Goal: Book appointment/travel/reservation

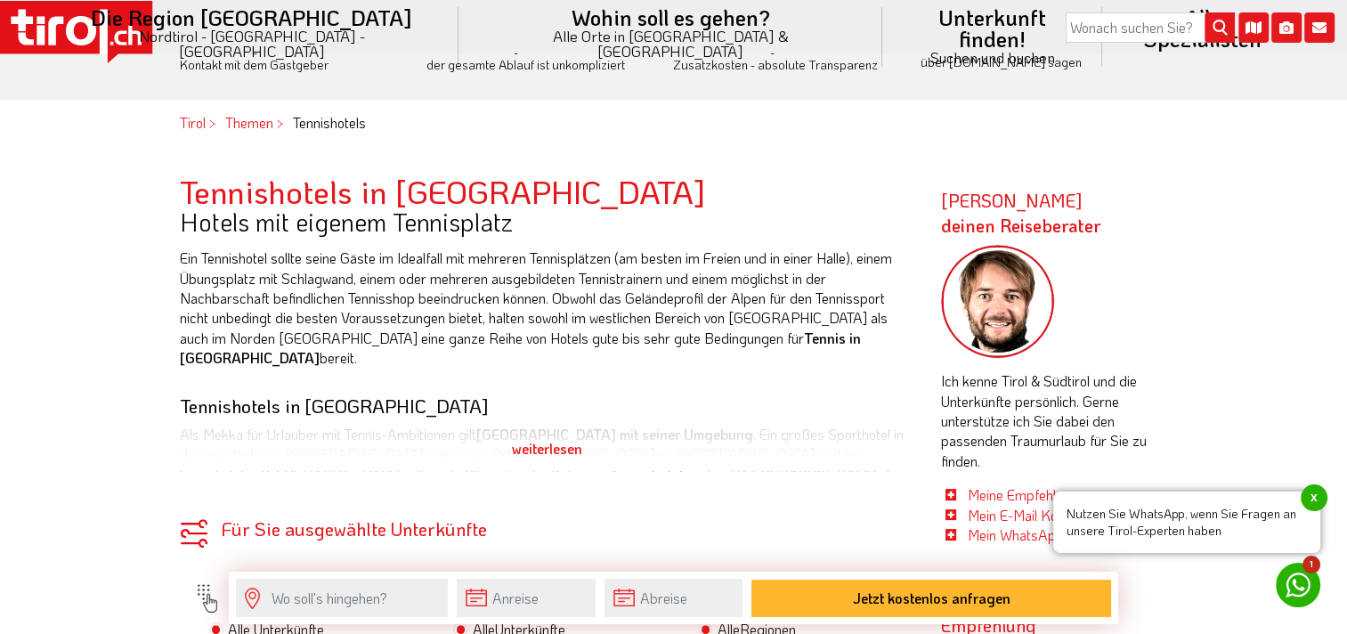
scroll to position [712, 0]
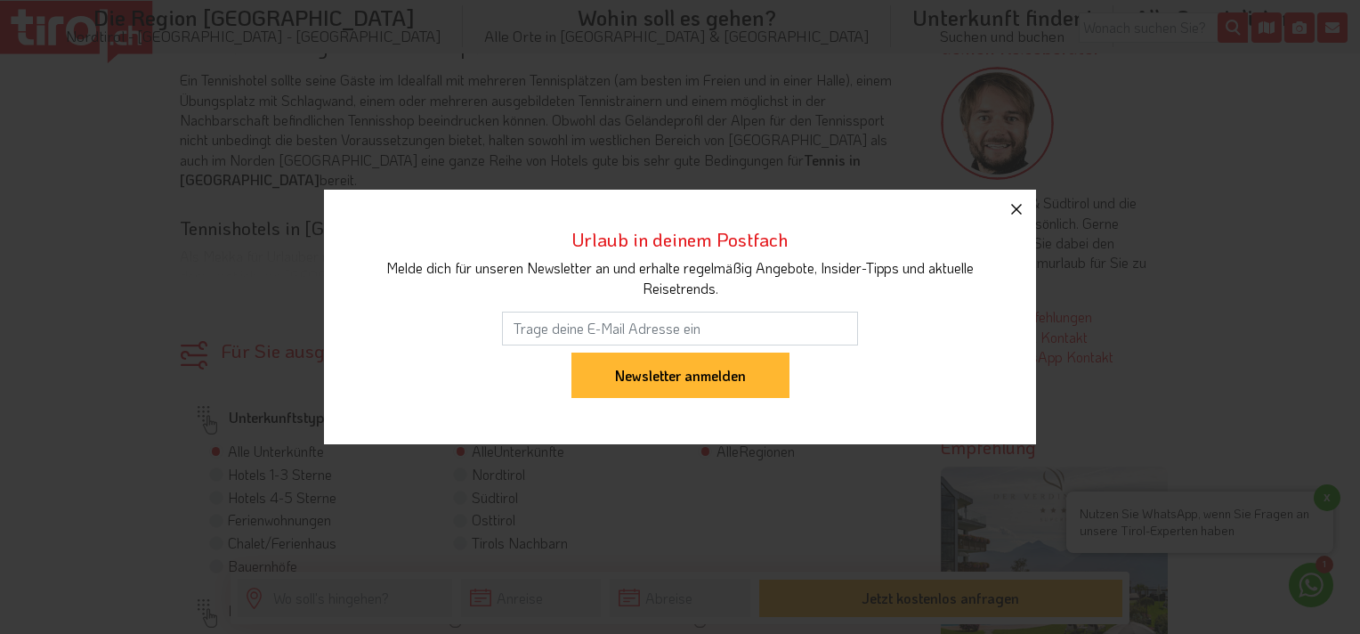
click at [1019, 217] on icon "button" at bounding box center [1016, 209] width 21 height 21
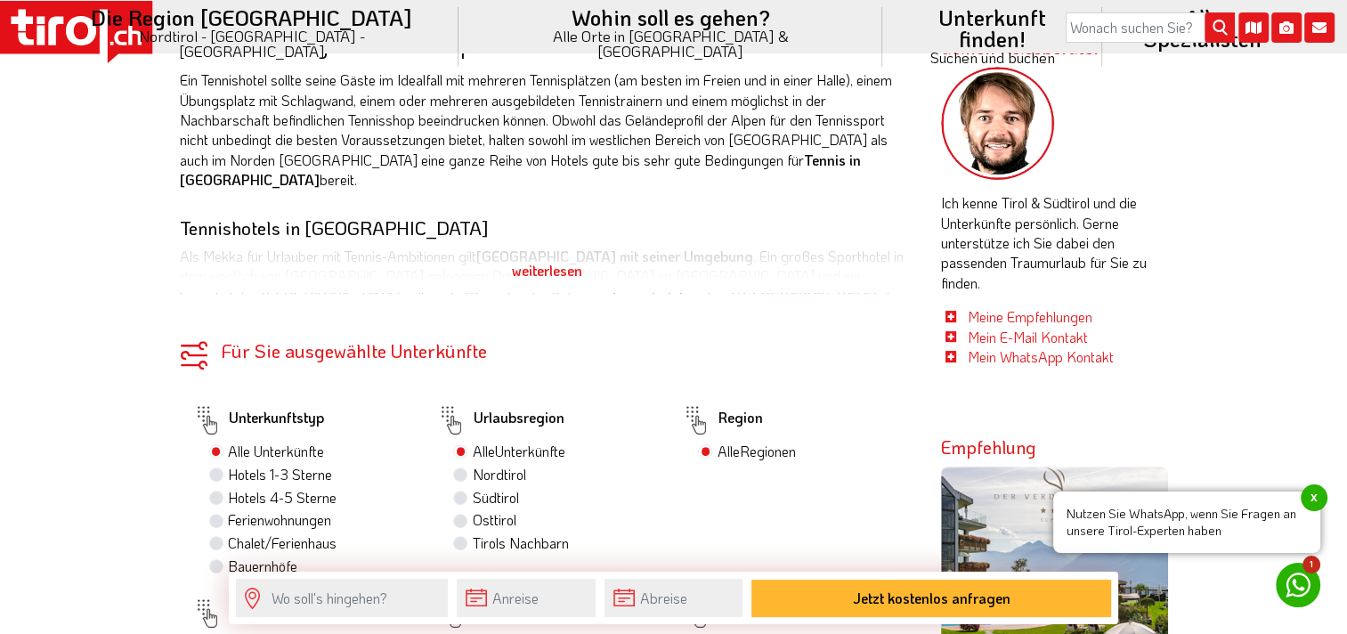
click at [563, 272] on div "weiterlesen" at bounding box center [547, 270] width 735 height 45
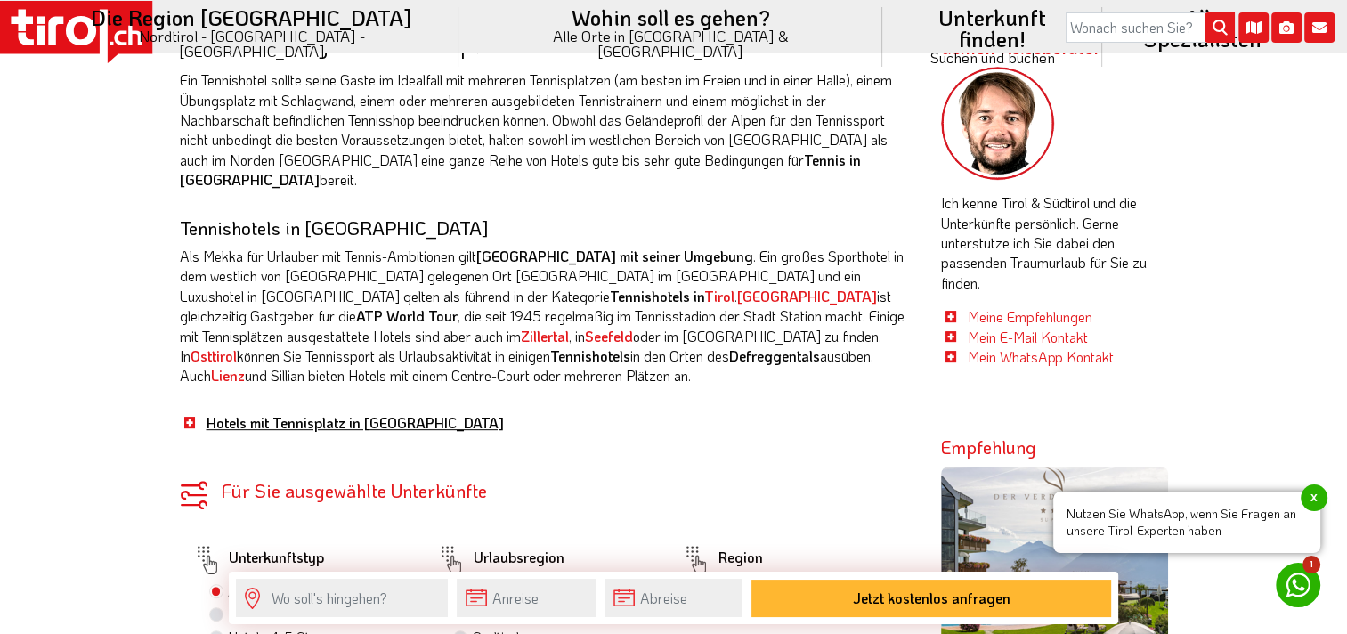
click at [272, 413] on link "Hotels mit Tennisplatz in [GEOGRAPHIC_DATA]" at bounding box center [355, 422] width 297 height 19
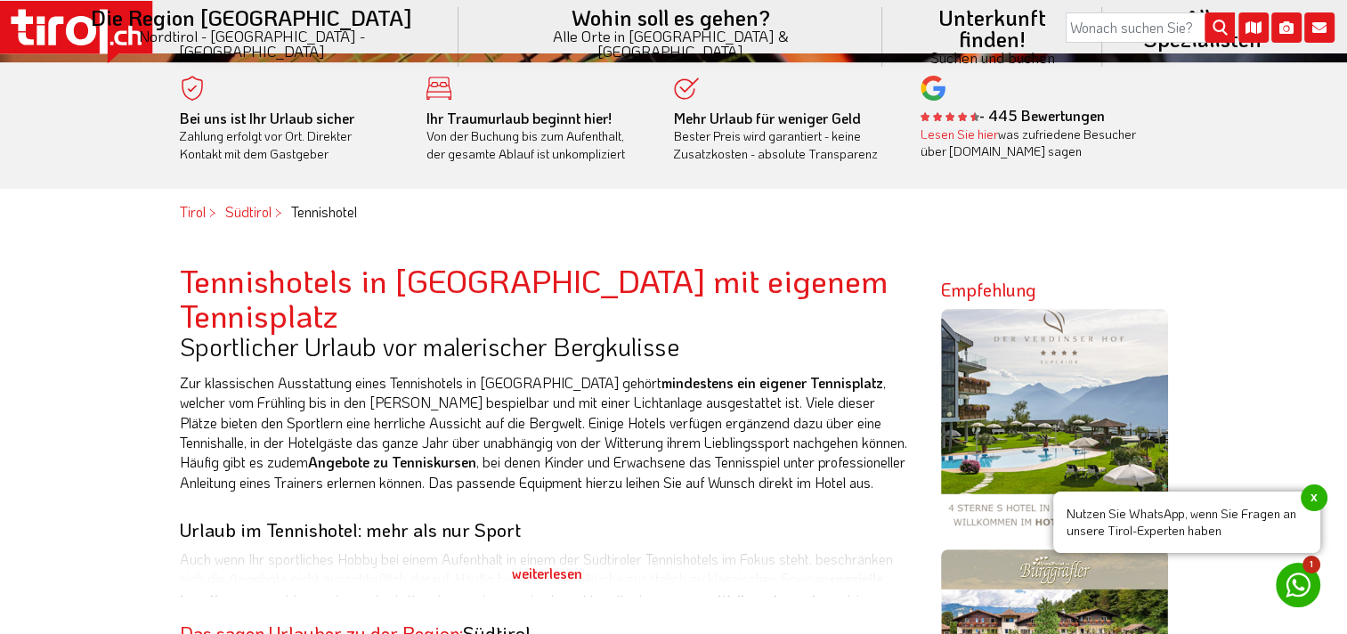
scroll to position [623, 0]
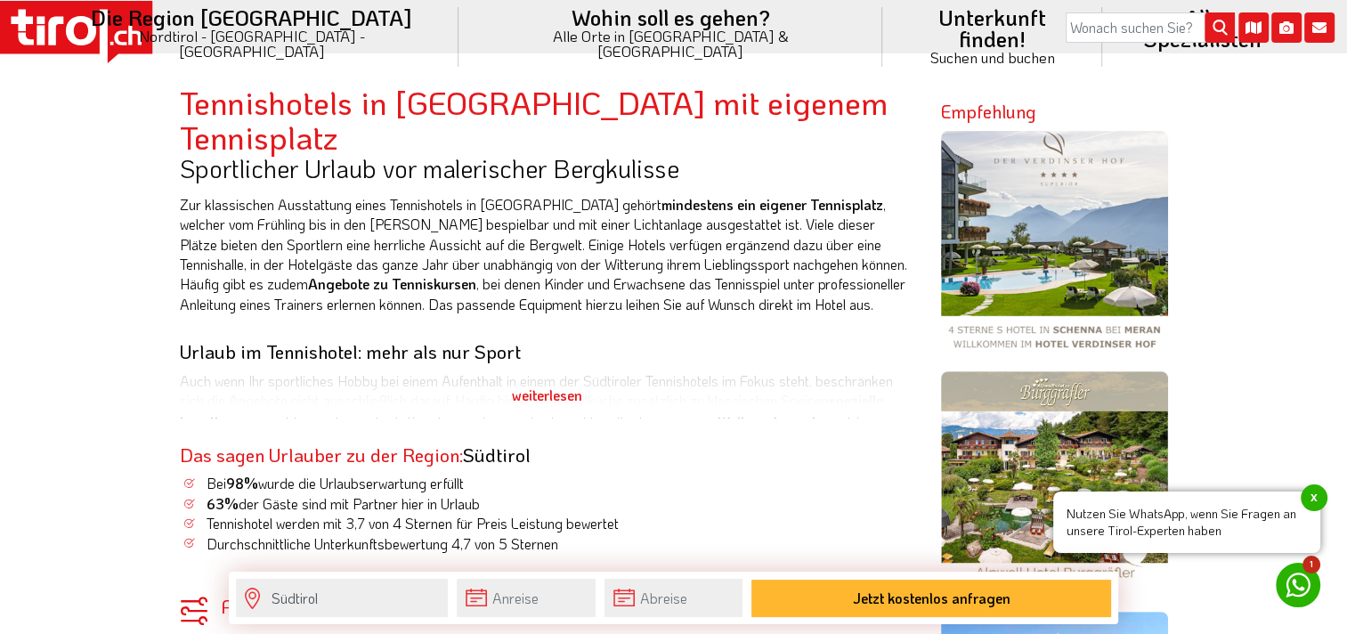
click at [519, 373] on div "weiterlesen" at bounding box center [547, 395] width 735 height 45
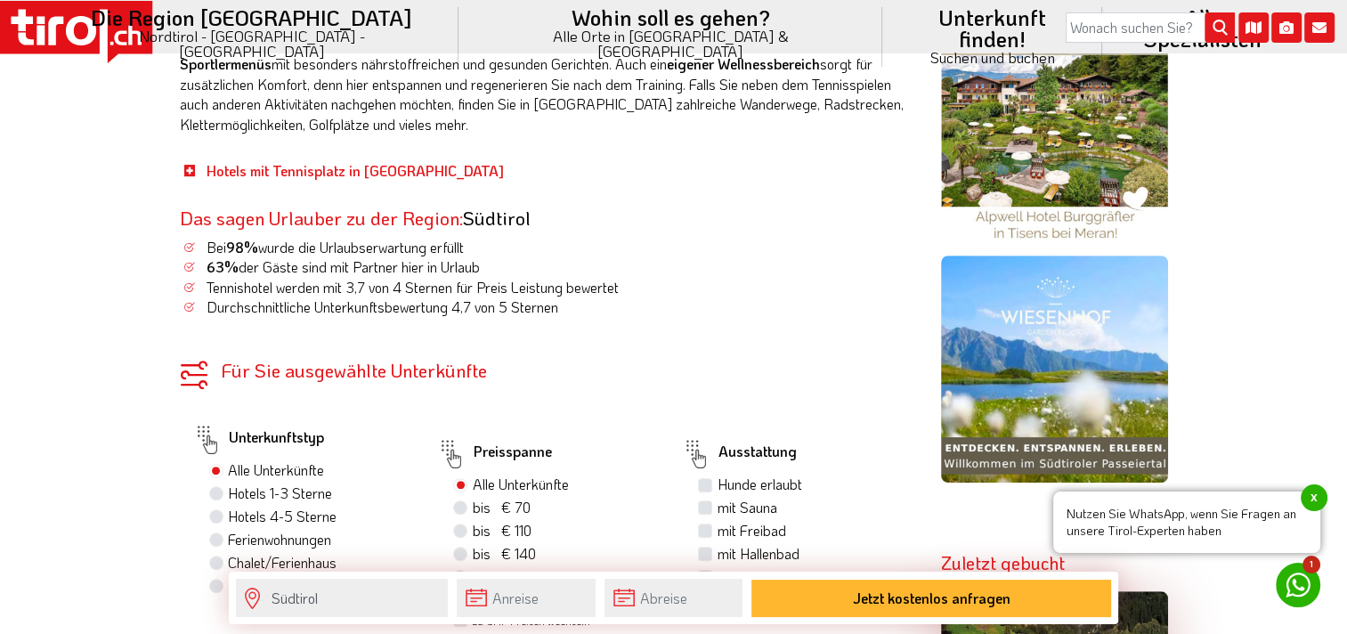
scroll to position [712, 0]
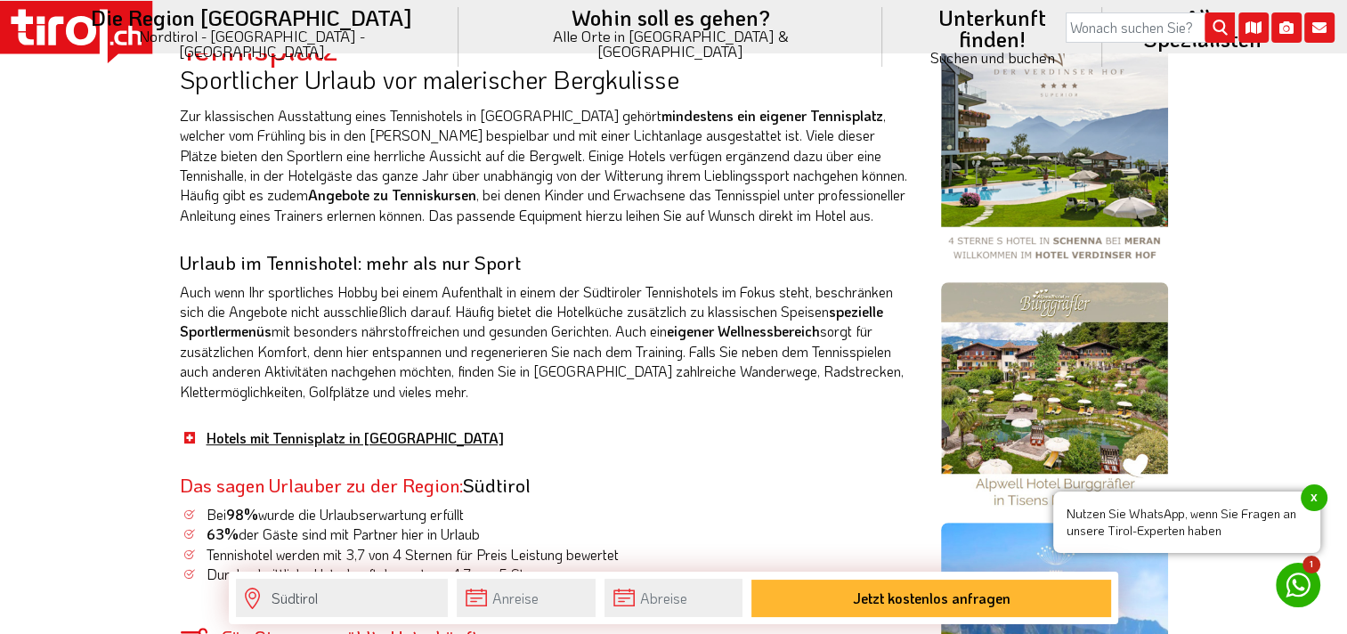
click at [214, 428] on link "Hotels mit Tennisplatz in [GEOGRAPHIC_DATA]" at bounding box center [355, 437] width 297 height 19
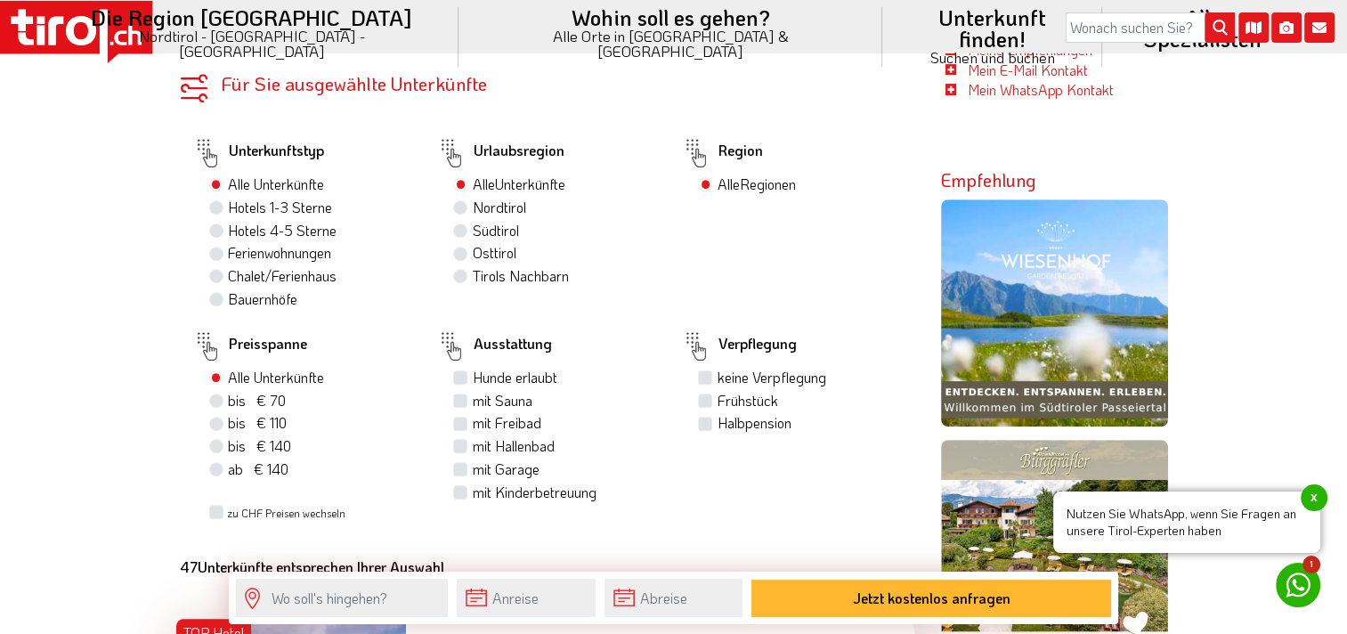
scroll to position [1157, 0]
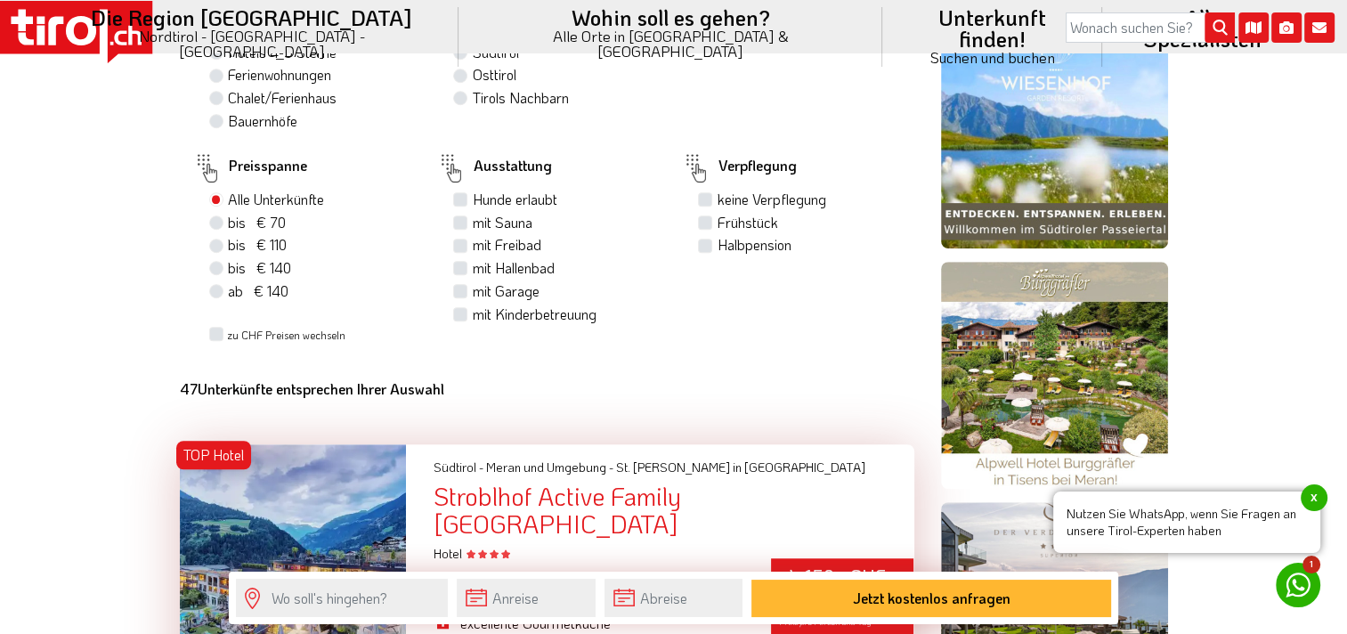
click at [449, 164] on icon at bounding box center [451, 168] width 28 height 28
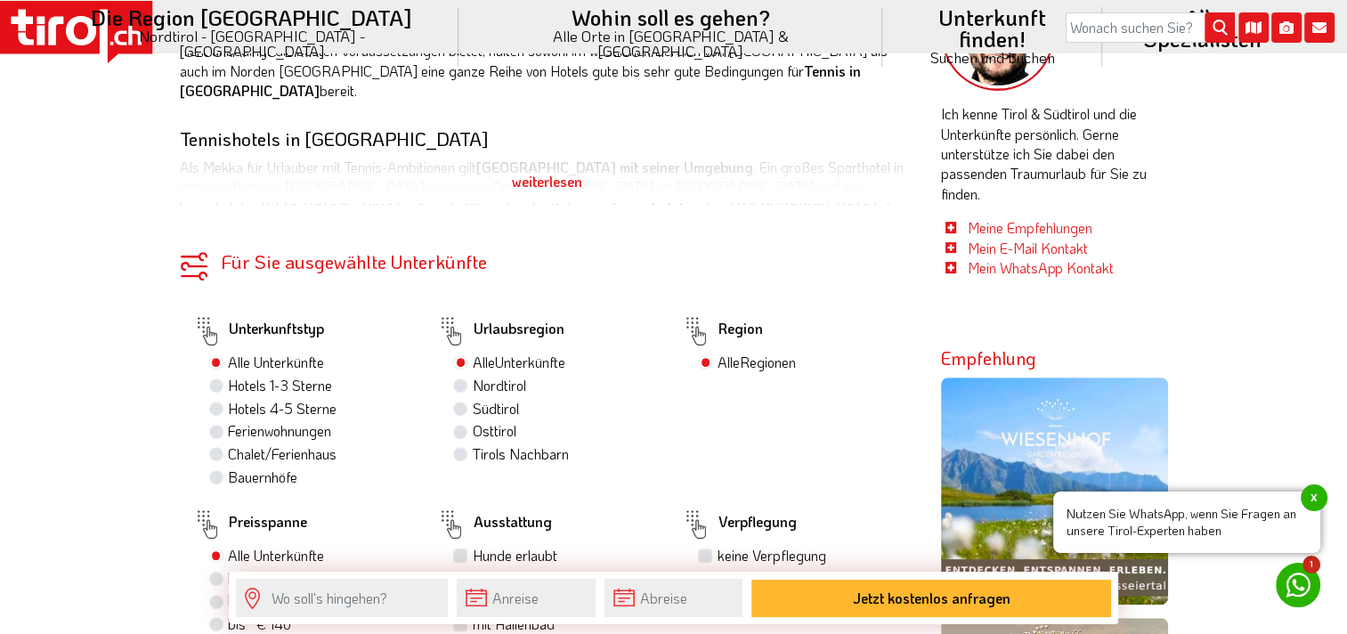
scroll to position [979, 0]
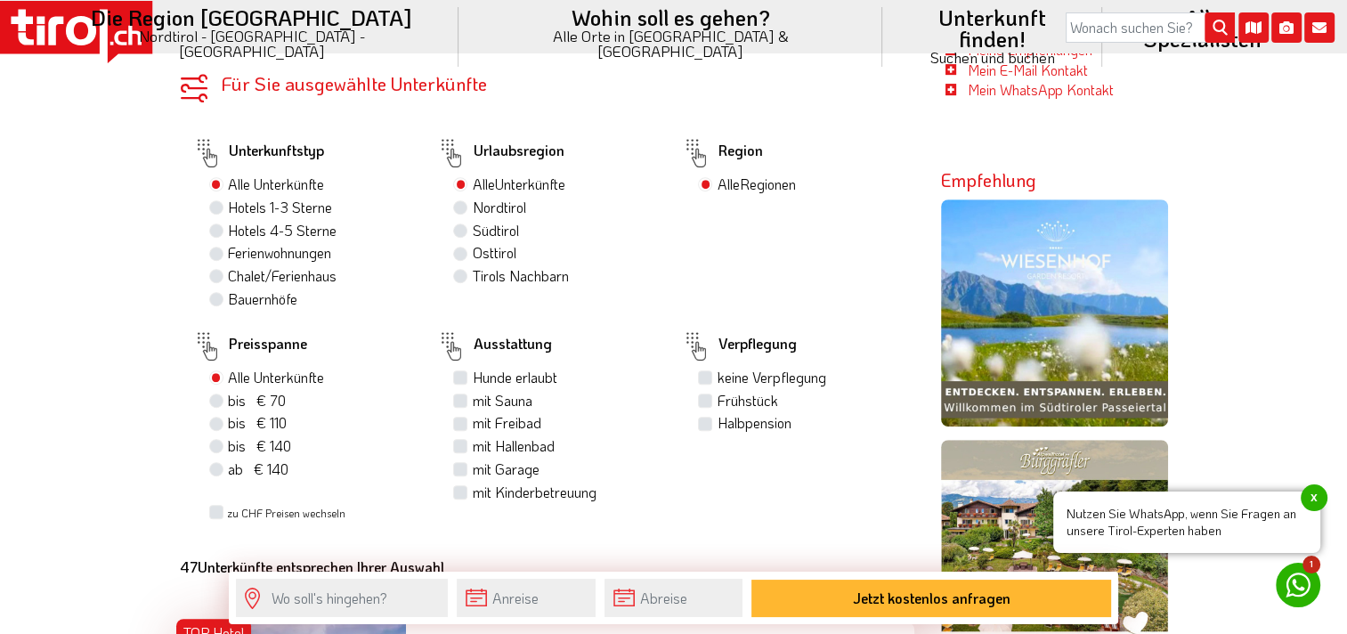
click at [228, 235] on label "Hotels 4-5 Sterne" at bounding box center [282, 231] width 109 height 20
click at [221, 235] on input "Hotels 4-5 Sterne" at bounding box center [219, 230] width 12 height 12
radio input "true"
click at [472, 211] on label "Nordtirol 17" at bounding box center [505, 208] width 66 height 20
click at [462, 211] on input "Nordtirol 17" at bounding box center [463, 207] width 12 height 12
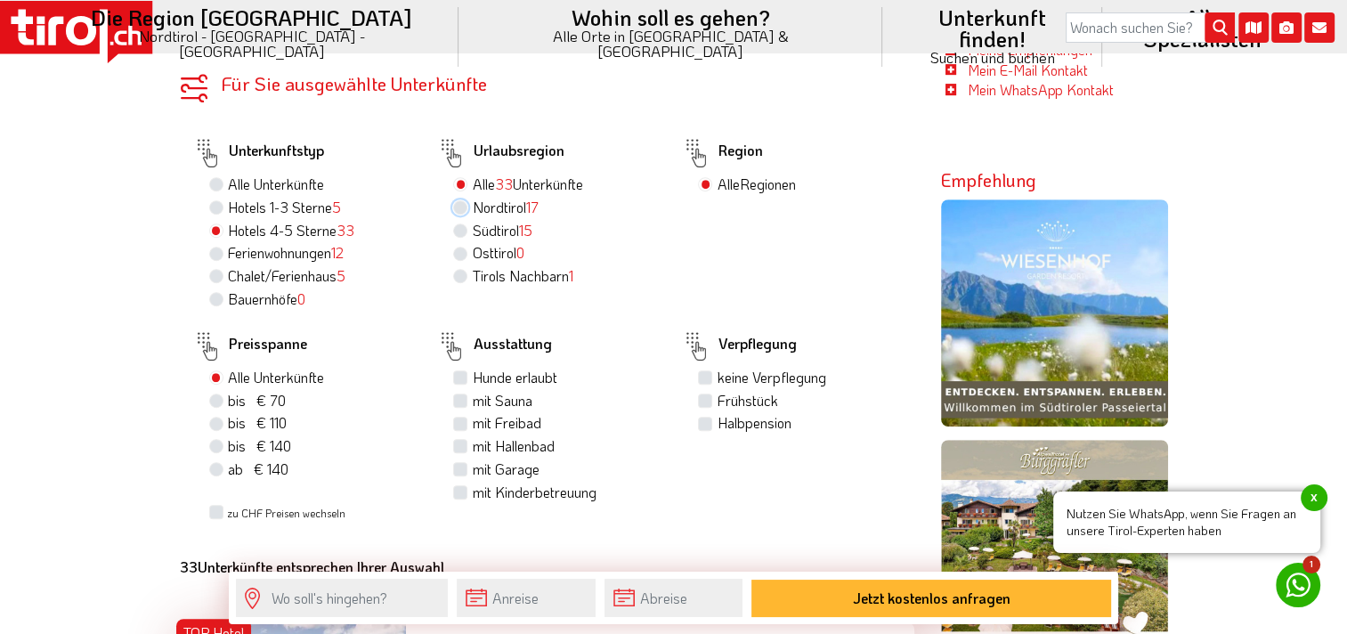
radio input "true"
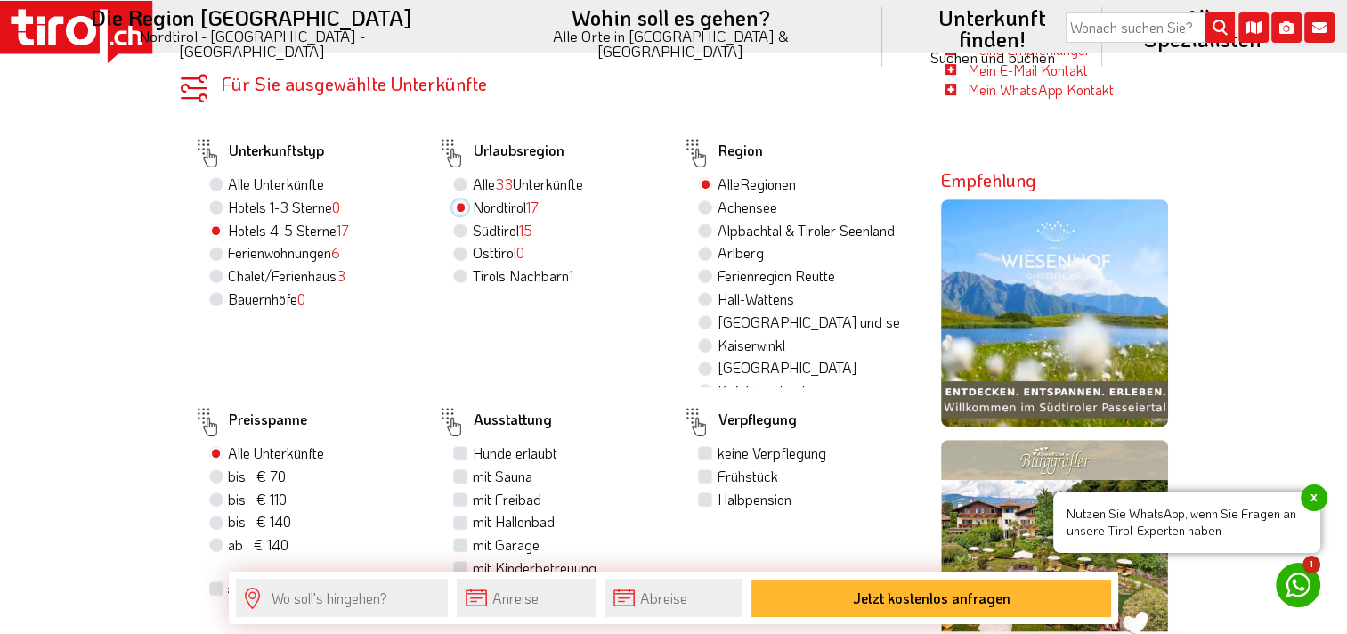
scroll to position [1157, 0]
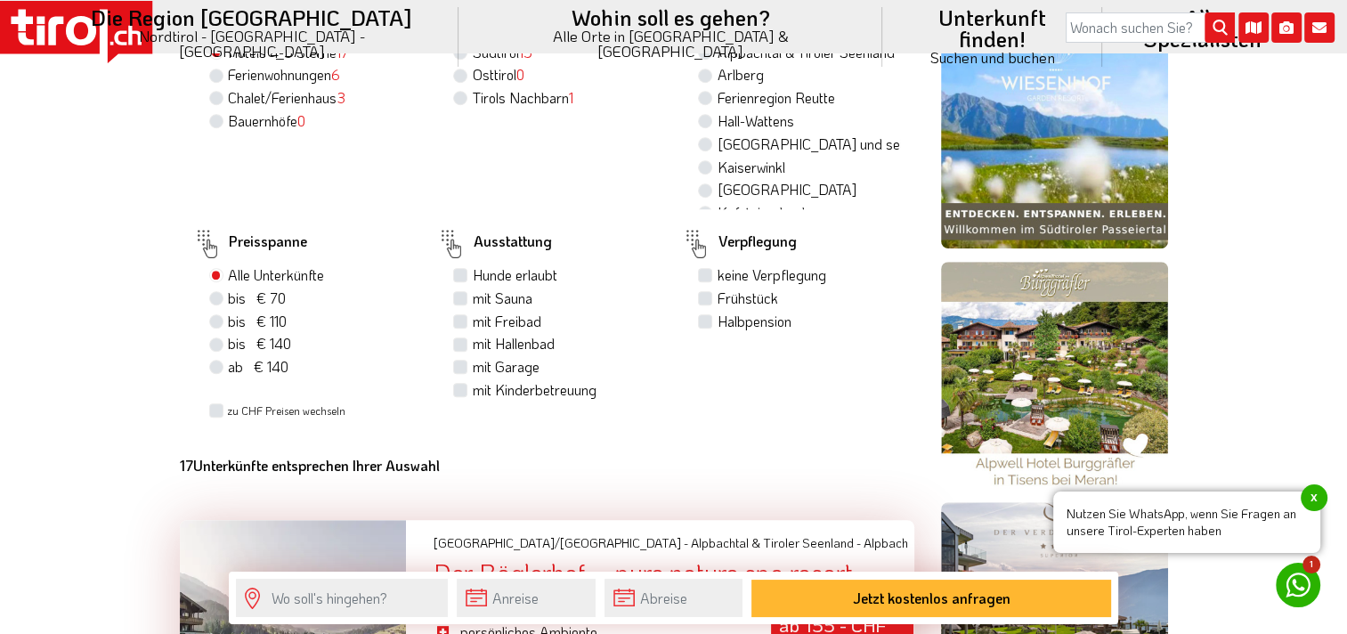
click at [717, 320] on label "Halbpension" at bounding box center [754, 322] width 74 height 20
click at [704, 320] on input "Halbpension" at bounding box center [708, 321] width 12 height 12
checkbox input "true"
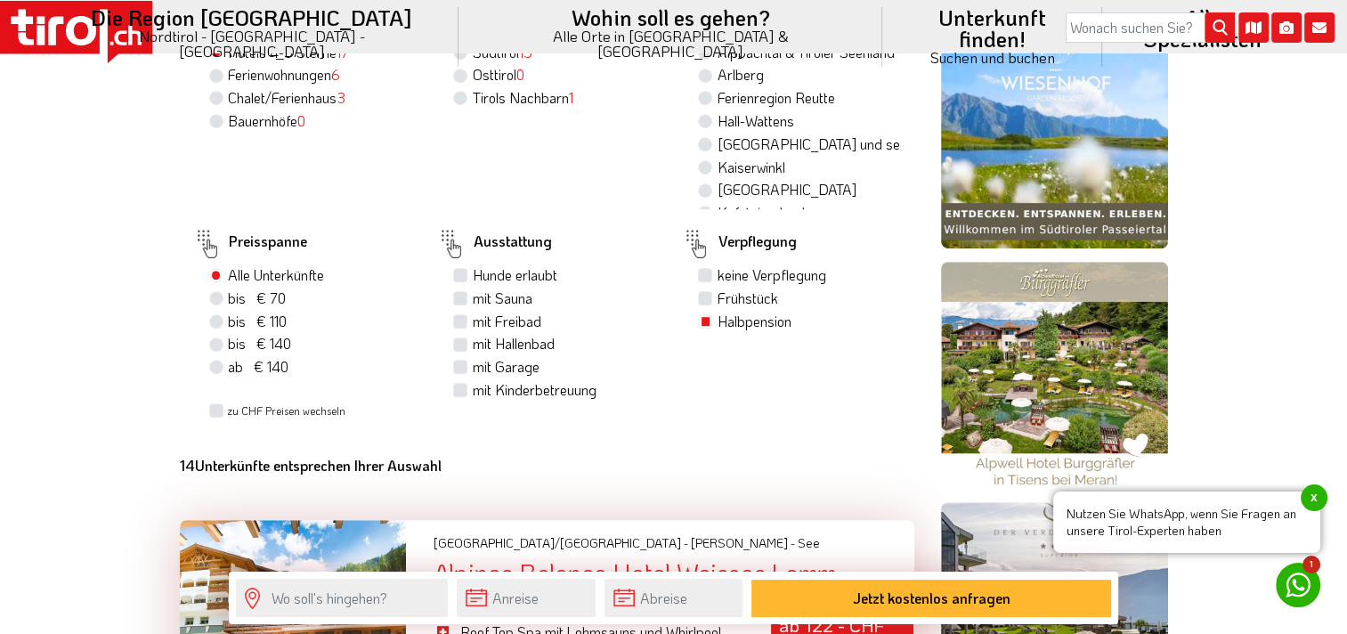
click at [472, 324] on label "mit Freibad" at bounding box center [506, 322] width 69 height 20
click at [463, 324] on input "mit Freibad" at bounding box center [463, 321] width 12 height 12
checkbox input "true"
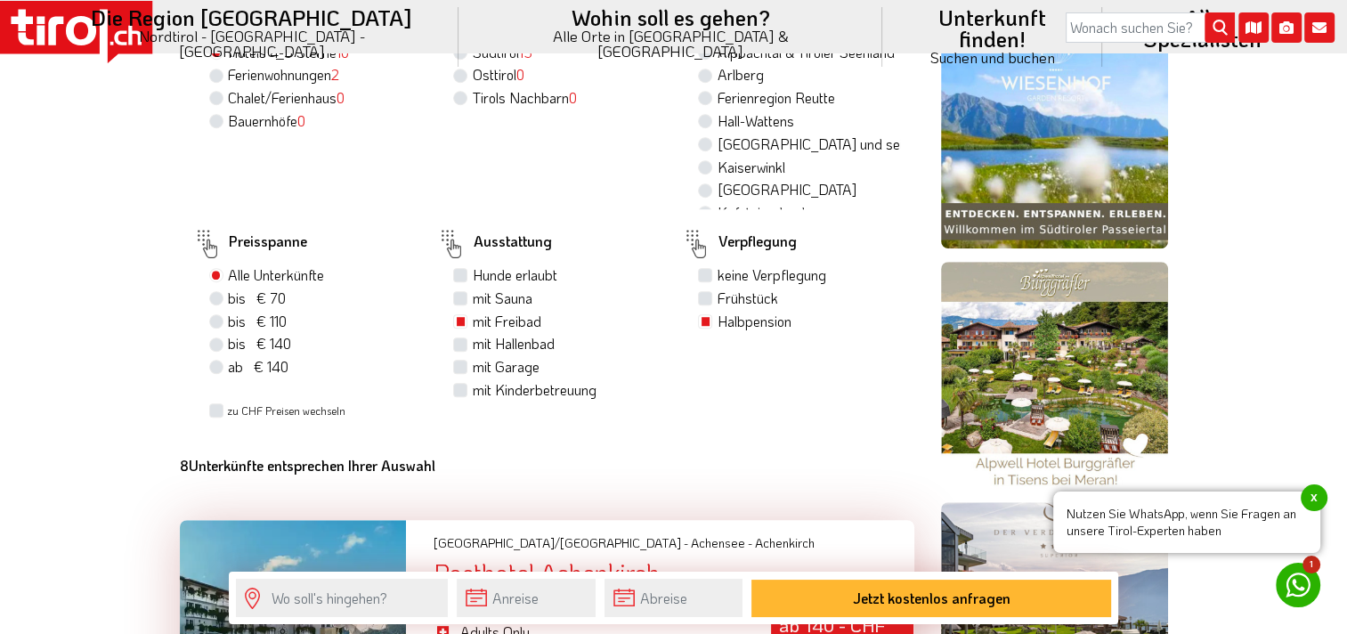
click at [472, 338] on label "mit Hallenbad" at bounding box center [513, 344] width 82 height 20
click at [459, 338] on input "mit Hallenbad" at bounding box center [463, 343] width 12 height 12
checkbox input "true"
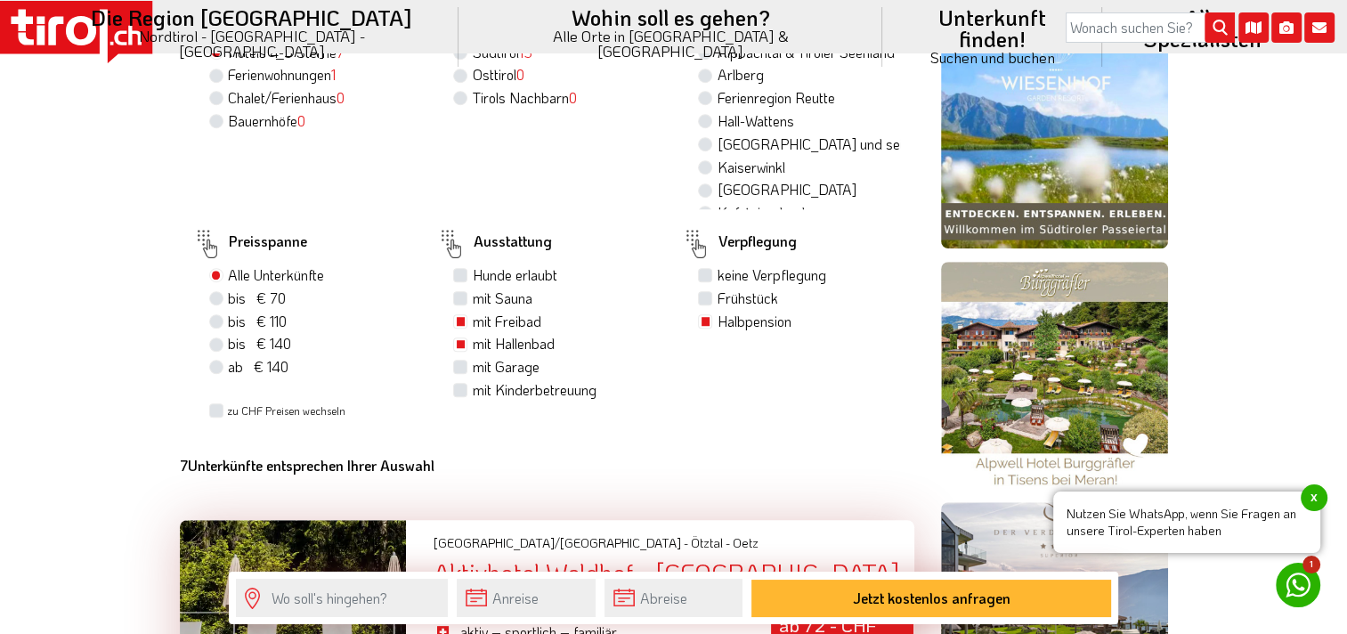
click at [472, 390] on label "mit Kinderbetreuung" at bounding box center [534, 390] width 124 height 20
click at [463, 390] on input "mit Kinderbetreuung" at bounding box center [463, 390] width 12 height 12
checkbox input "true"
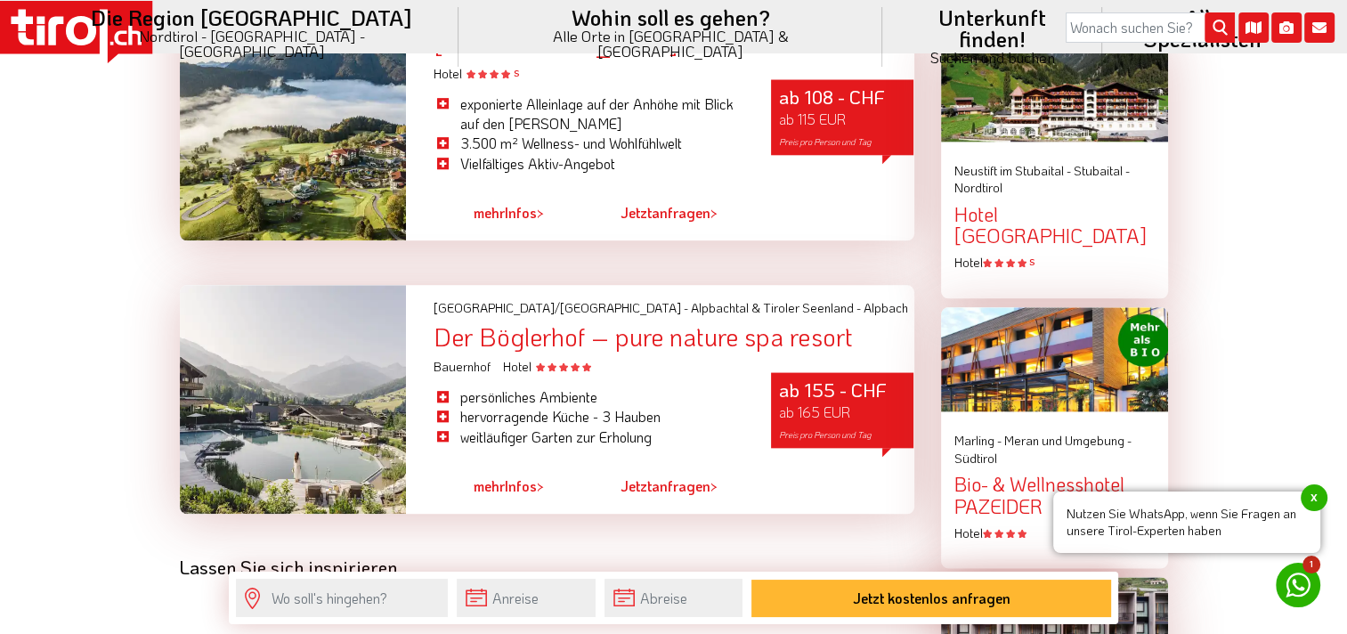
scroll to position [2137, 0]
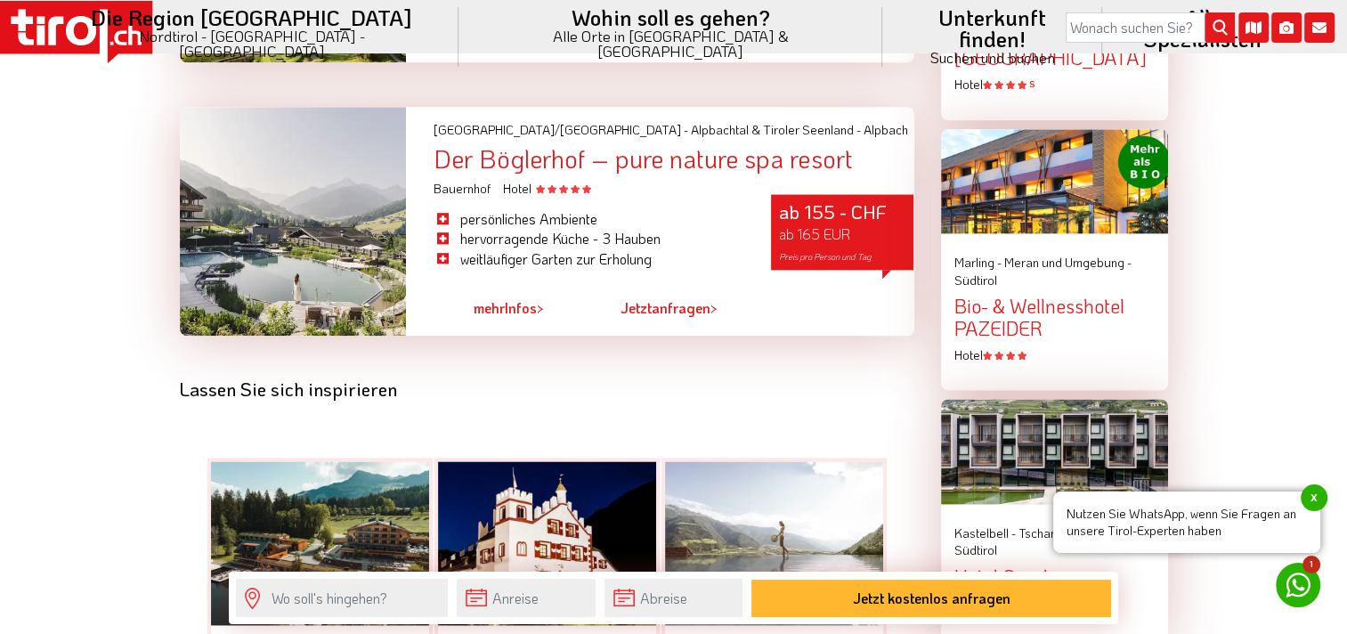
click at [497, 160] on div "Der Böglerhof – pure nature spa resort" at bounding box center [673, 159] width 481 height 28
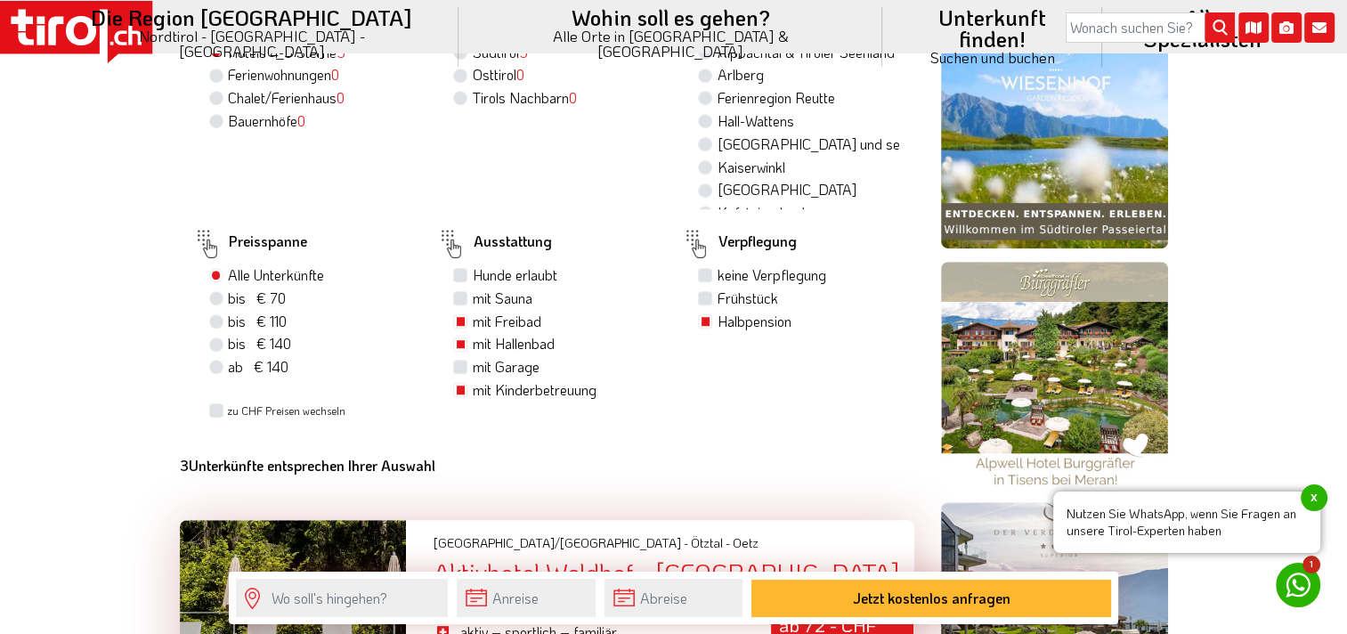
scroll to position [1068, 0]
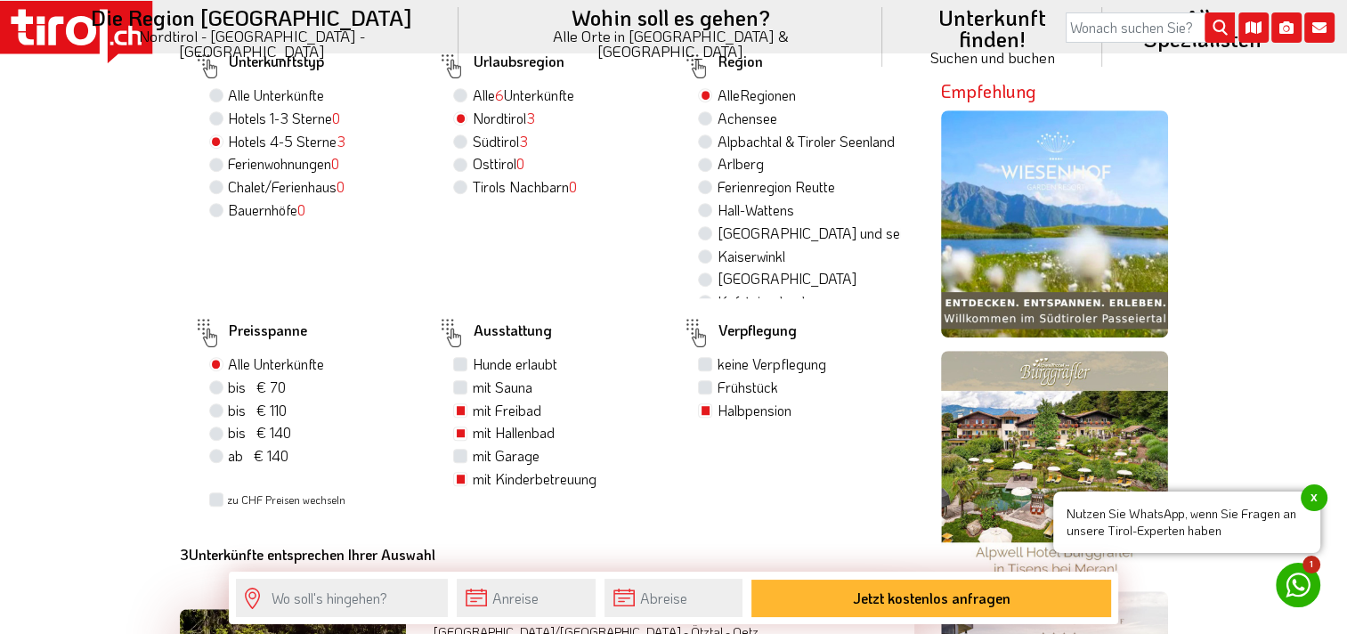
click at [488, 144] on label "Südtirol 3" at bounding box center [499, 142] width 55 height 20
click at [468, 144] on input "Südtirol 3" at bounding box center [463, 141] width 12 height 12
radio input "true"
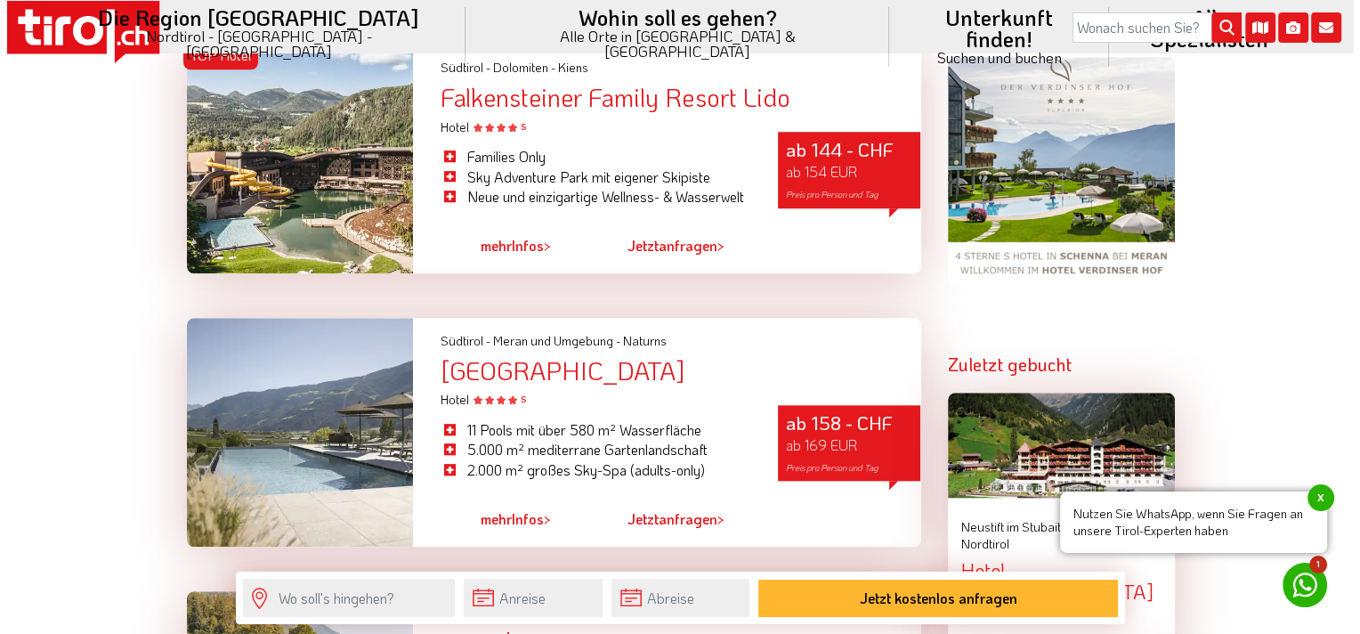
scroll to position [1514, 0]
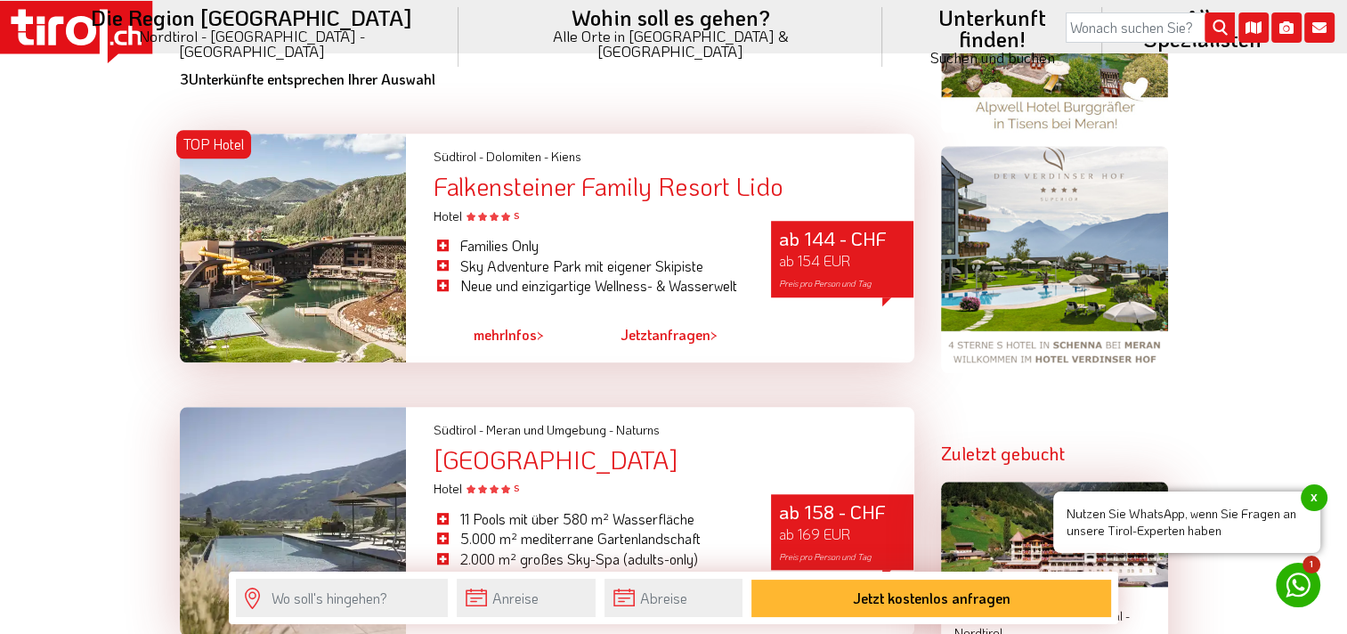
click at [651, 336] on span "Jetzt" at bounding box center [636, 334] width 31 height 19
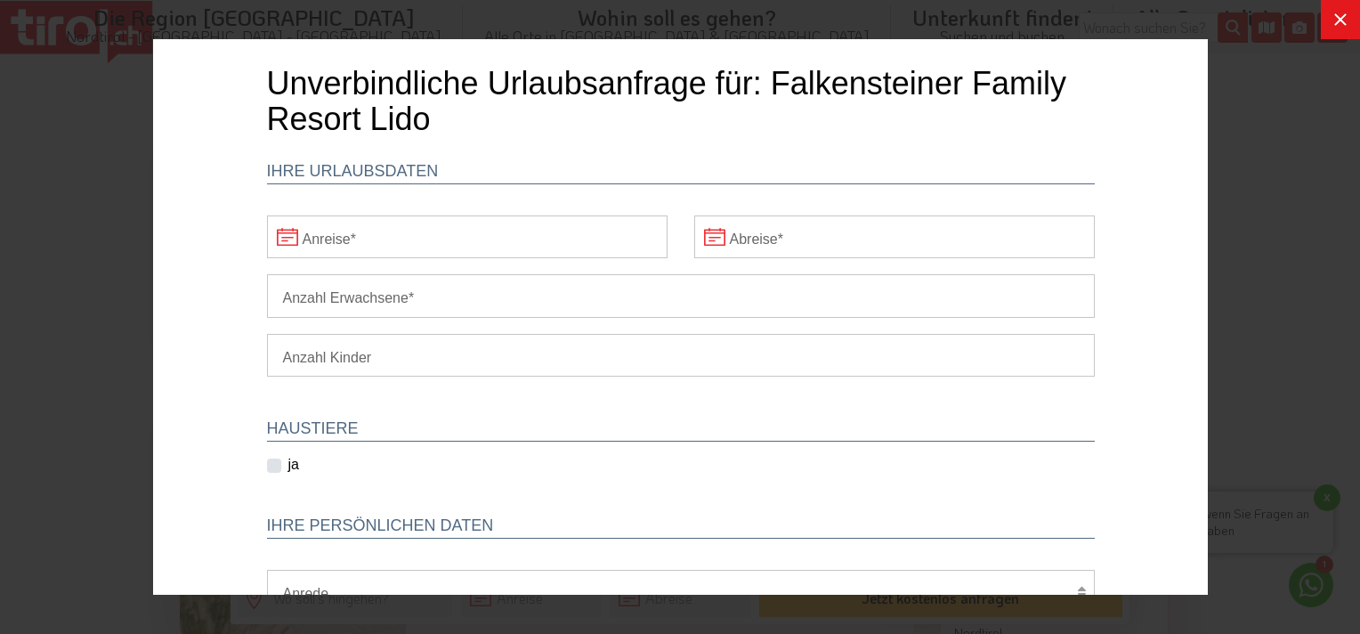
scroll to position [0, 0]
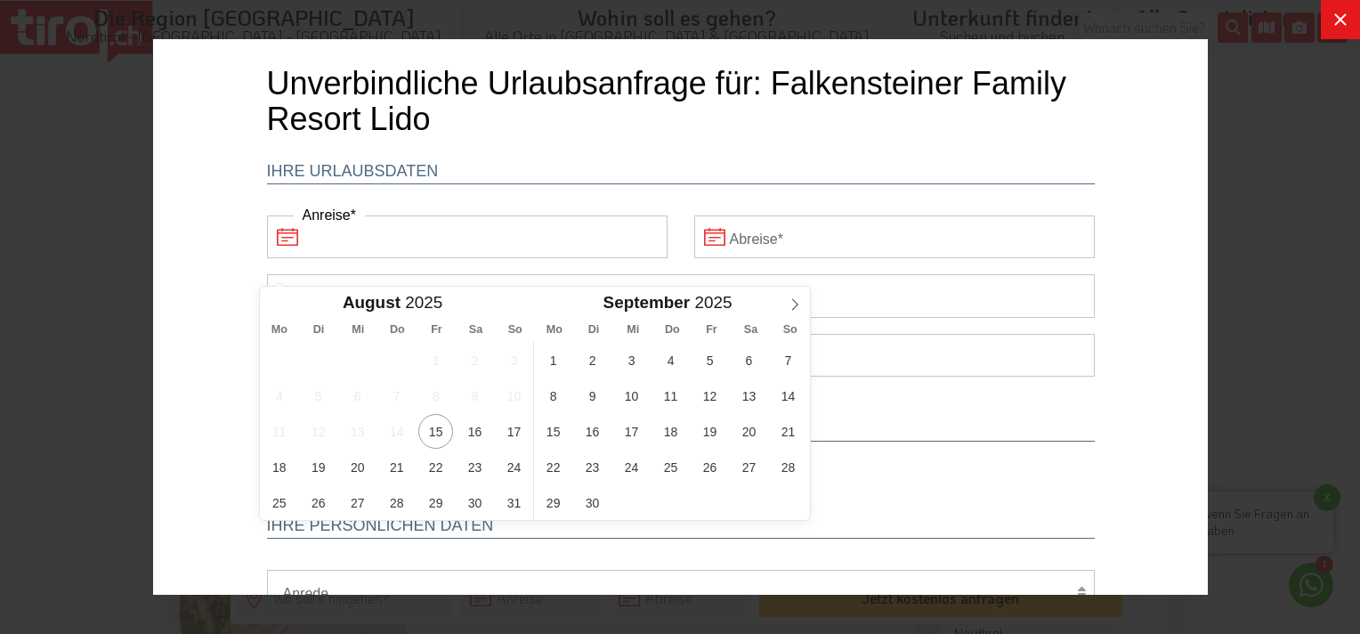
drag, startPoint x: 368, startPoint y: 231, endPoint x: 360, endPoint y: 239, distance: 10.7
click at [363, 237] on input "Anreise" at bounding box center [466, 236] width 401 height 43
click at [795, 308] on icon at bounding box center [794, 304] width 12 height 12
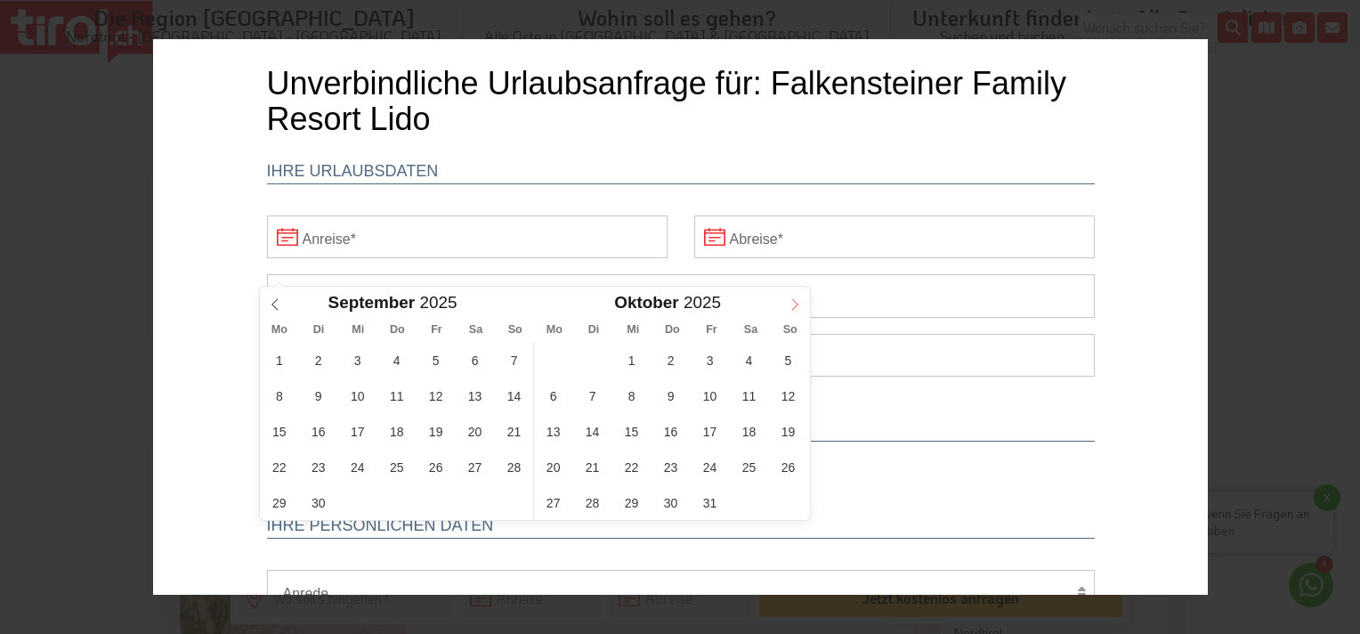
click at [795, 308] on icon at bounding box center [794, 304] width 12 height 12
type input "2026"
click at [795, 308] on icon at bounding box center [794, 304] width 12 height 12
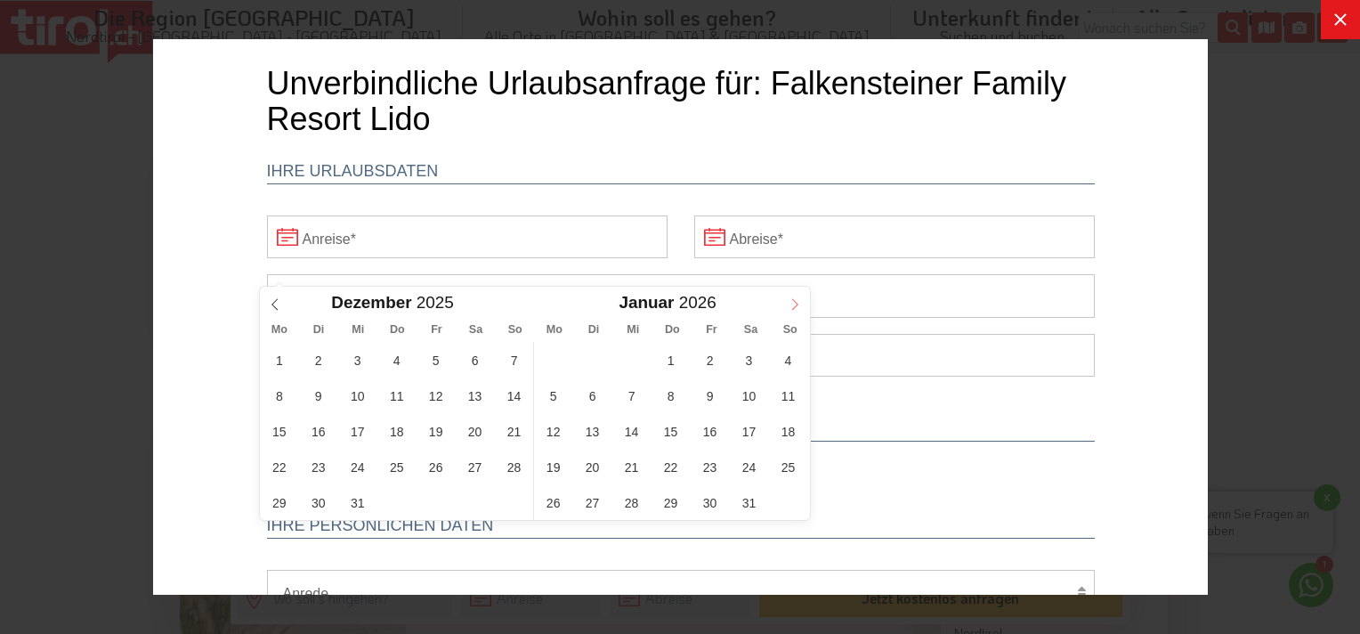
type input "2026"
click at [795, 309] on icon at bounding box center [794, 304] width 12 height 12
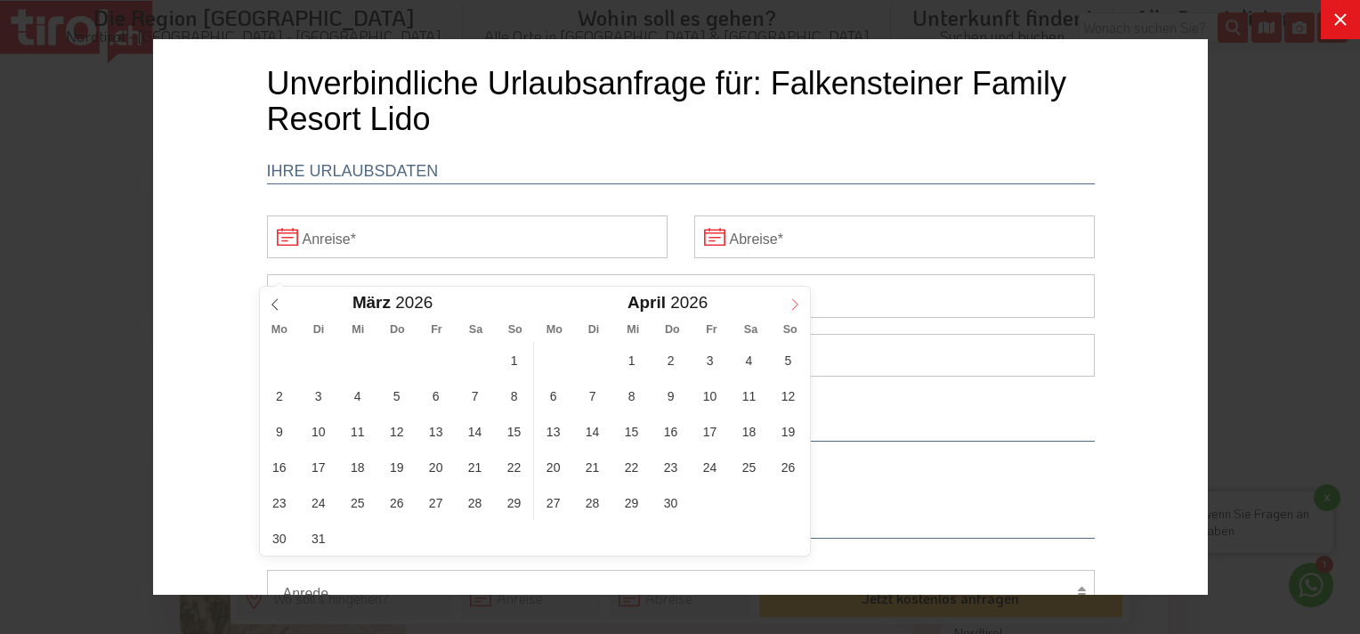
click at [795, 305] on icon at bounding box center [794, 304] width 12 height 12
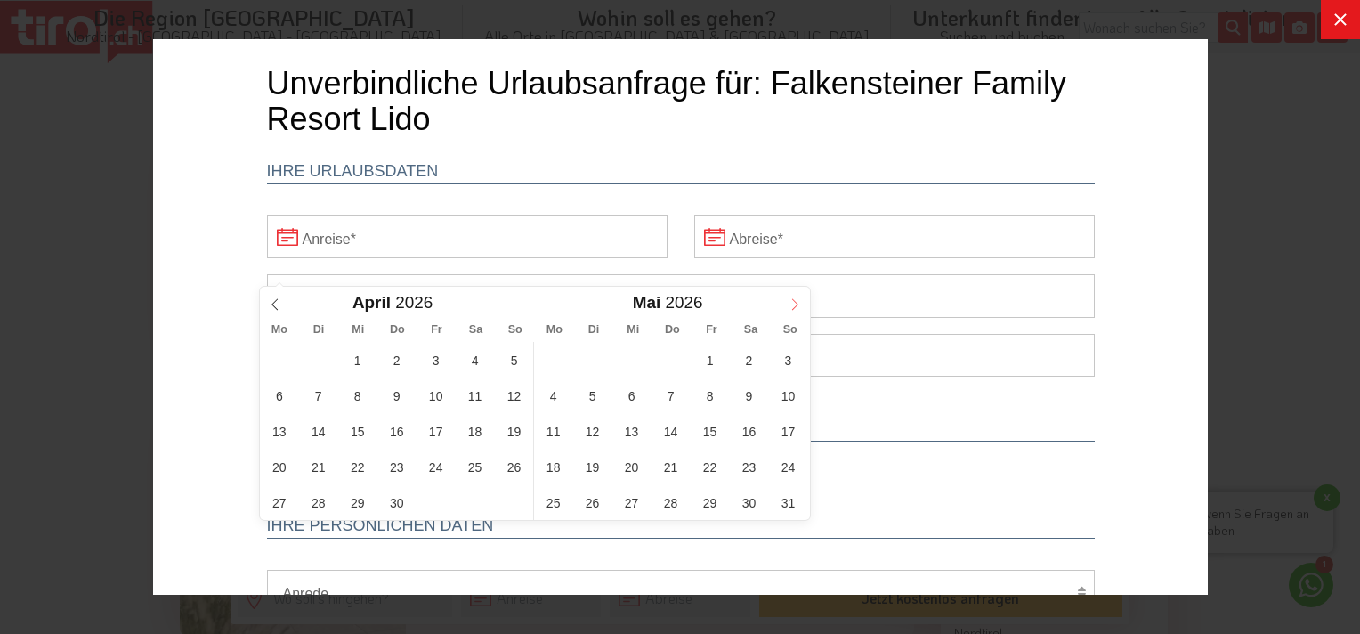
click at [795, 306] on icon at bounding box center [794, 304] width 12 height 12
click at [748, 397] on span "11" at bounding box center [748, 395] width 35 height 35
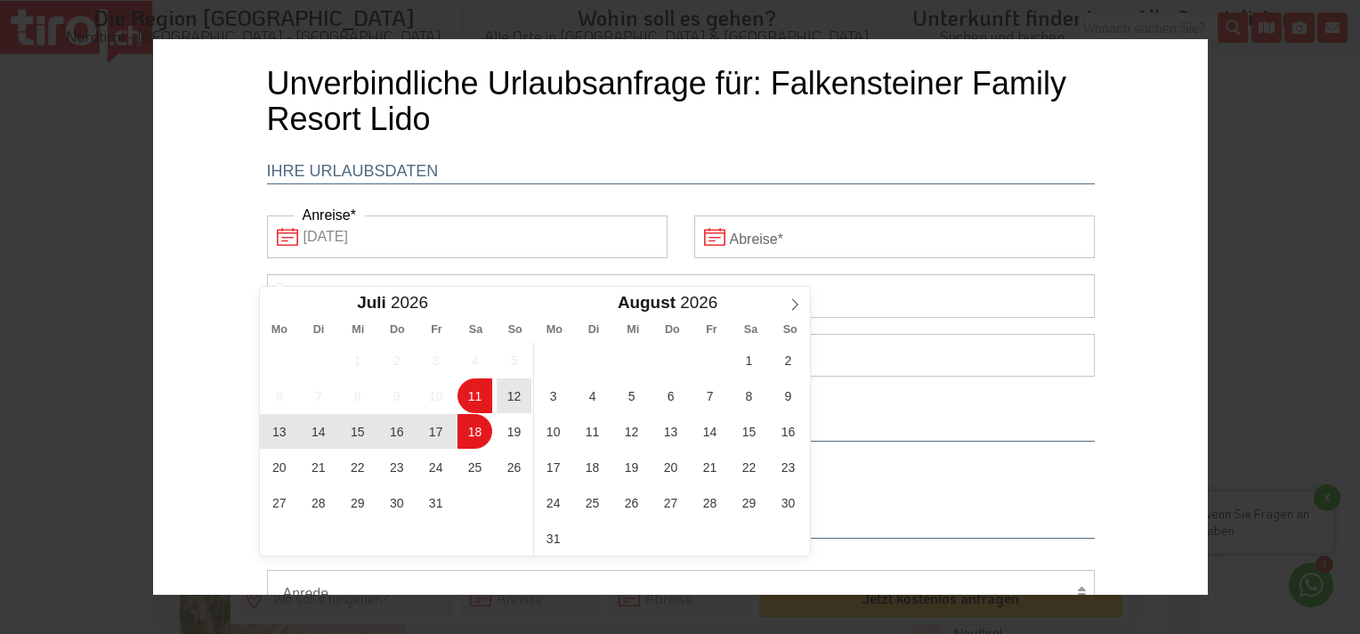
click at [482, 435] on span "18" at bounding box center [474, 431] width 35 height 35
type input "[DATE]"
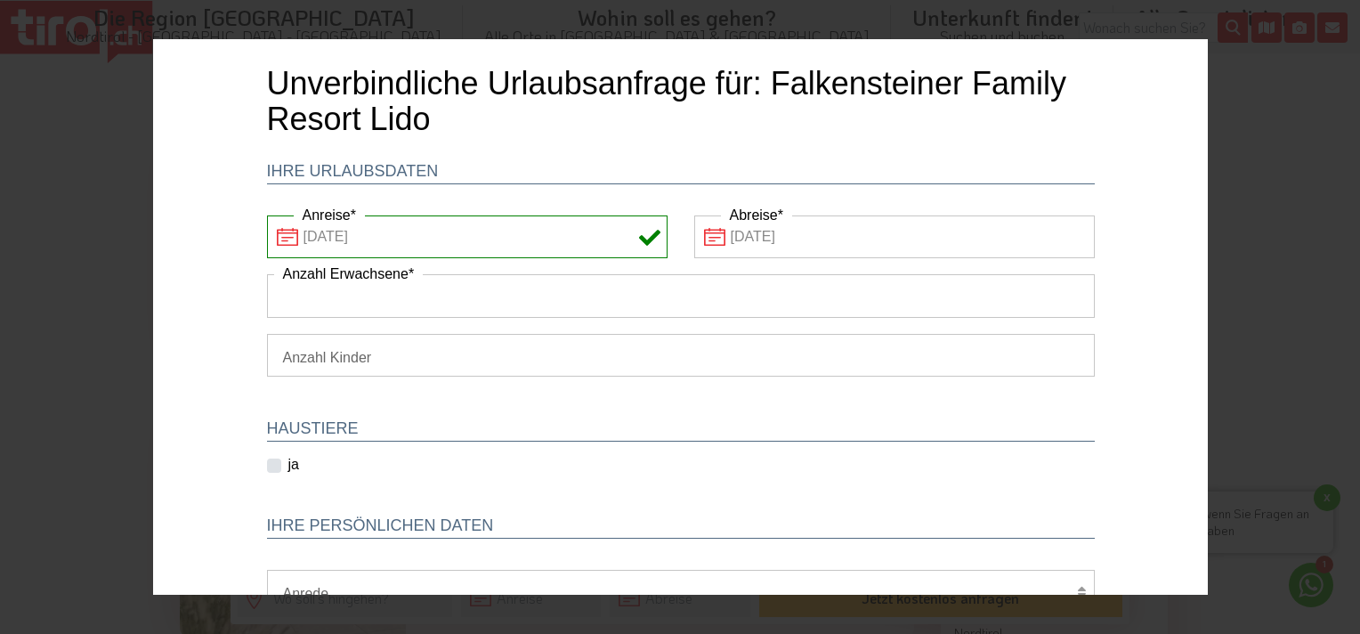
click at [346, 301] on input "Anzahl Erwachsene" at bounding box center [680, 295] width 828 height 43
type input "2"
click at [339, 354] on select "1 2 3 4 5 6" at bounding box center [680, 355] width 828 height 43
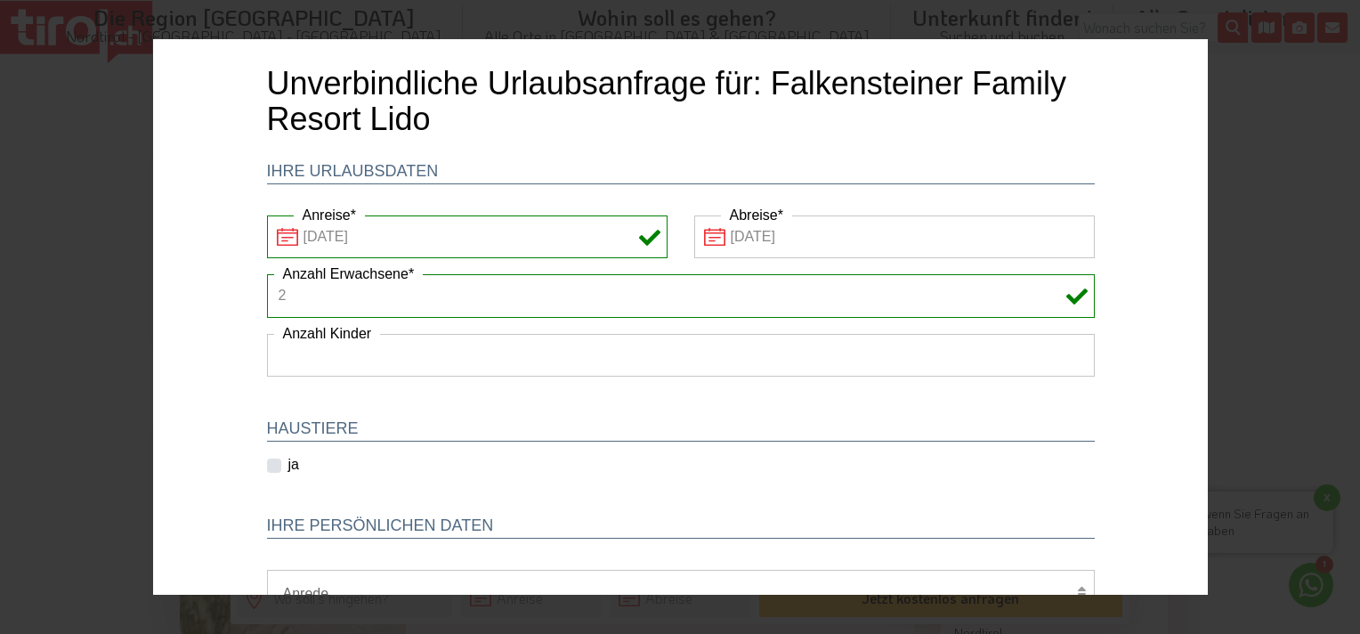
select select "2"
click at [266, 334] on select "1 2 3 4 5 6" at bounding box center [680, 355] width 828 height 43
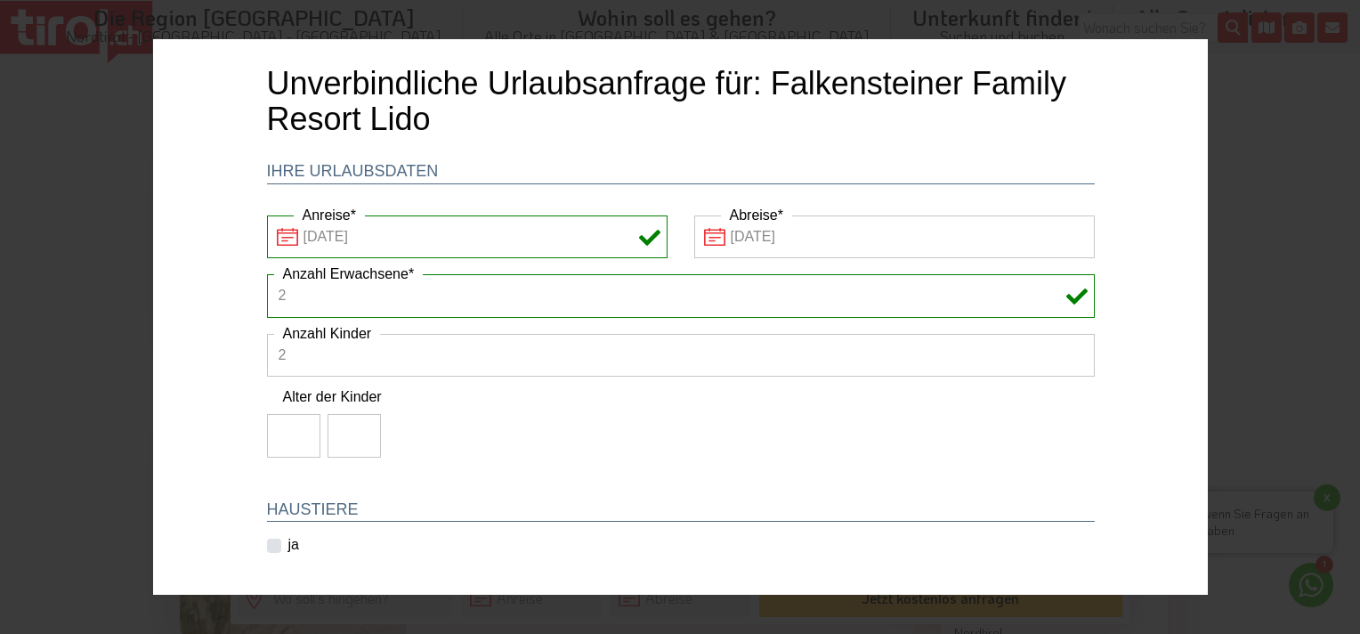
click at [286, 444] on input "number" at bounding box center [292, 435] width 53 height 43
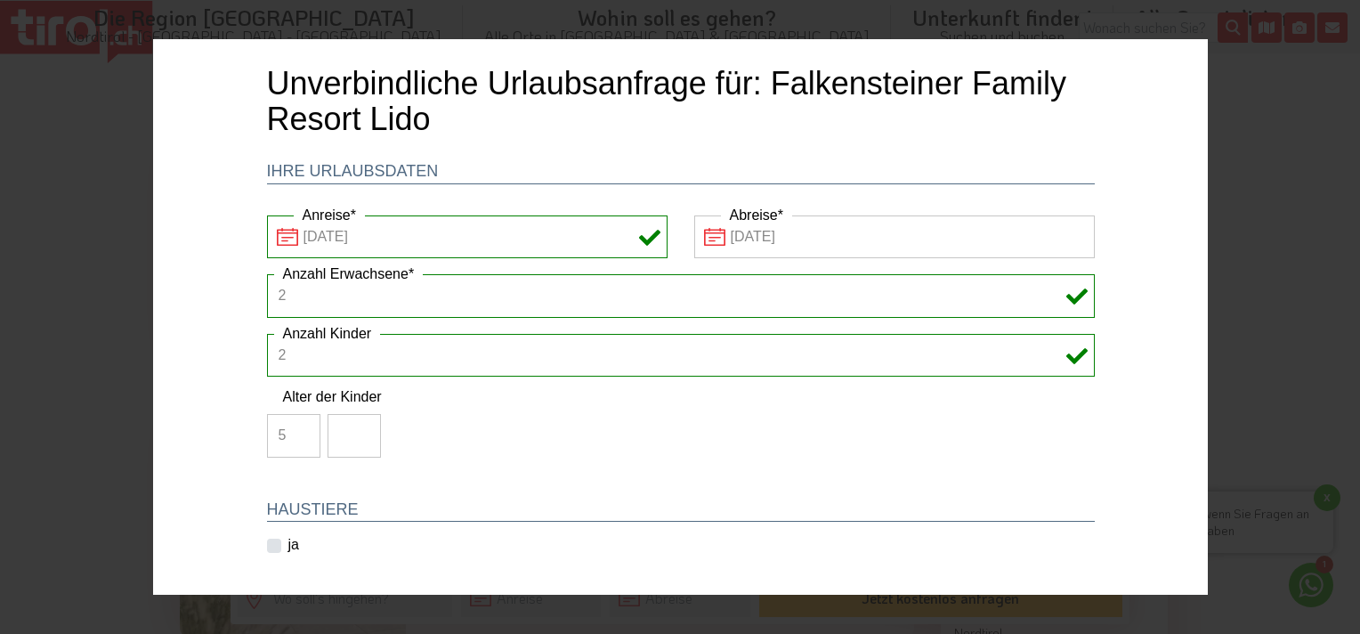
type input "5"
click at [343, 441] on input "number" at bounding box center [353, 435] width 53 height 43
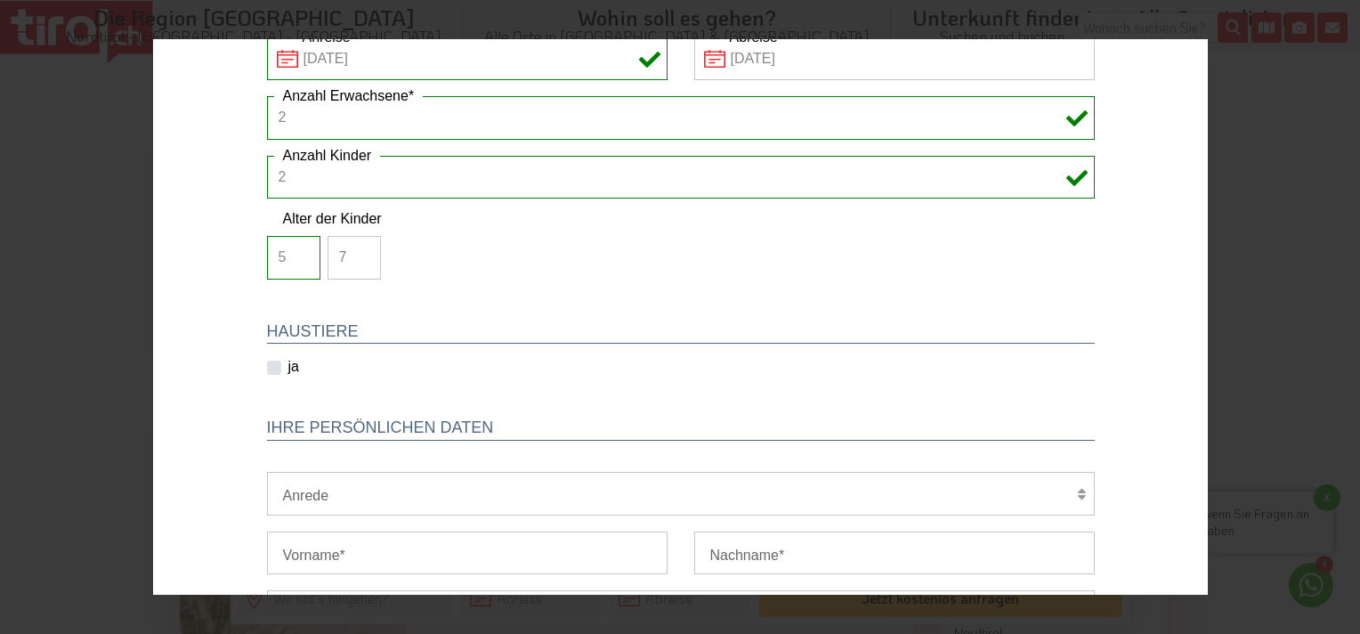
scroll to position [445, 0]
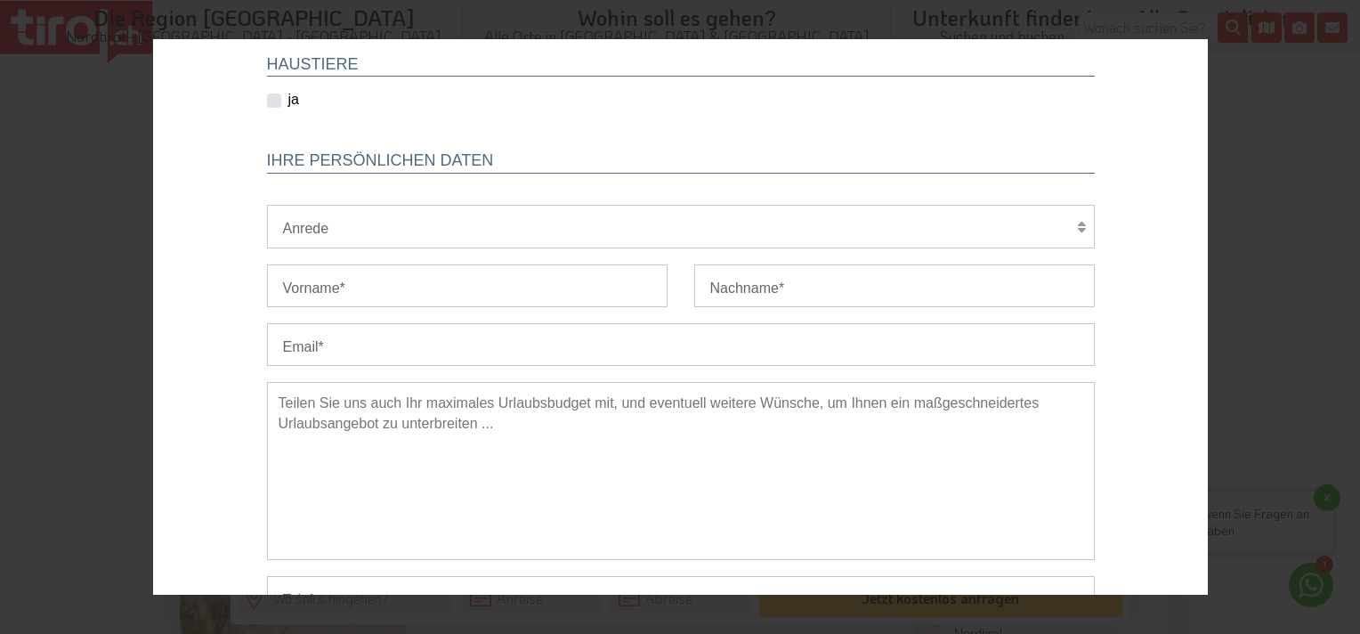
type input "7"
click at [337, 225] on select "Herr Frau Familie" at bounding box center [680, 226] width 828 height 43
select select "Frau"
click at [266, 205] on select "Herr Frau Familie" at bounding box center [680, 226] width 828 height 43
click at [318, 287] on input "Vorname" at bounding box center [466, 285] width 401 height 43
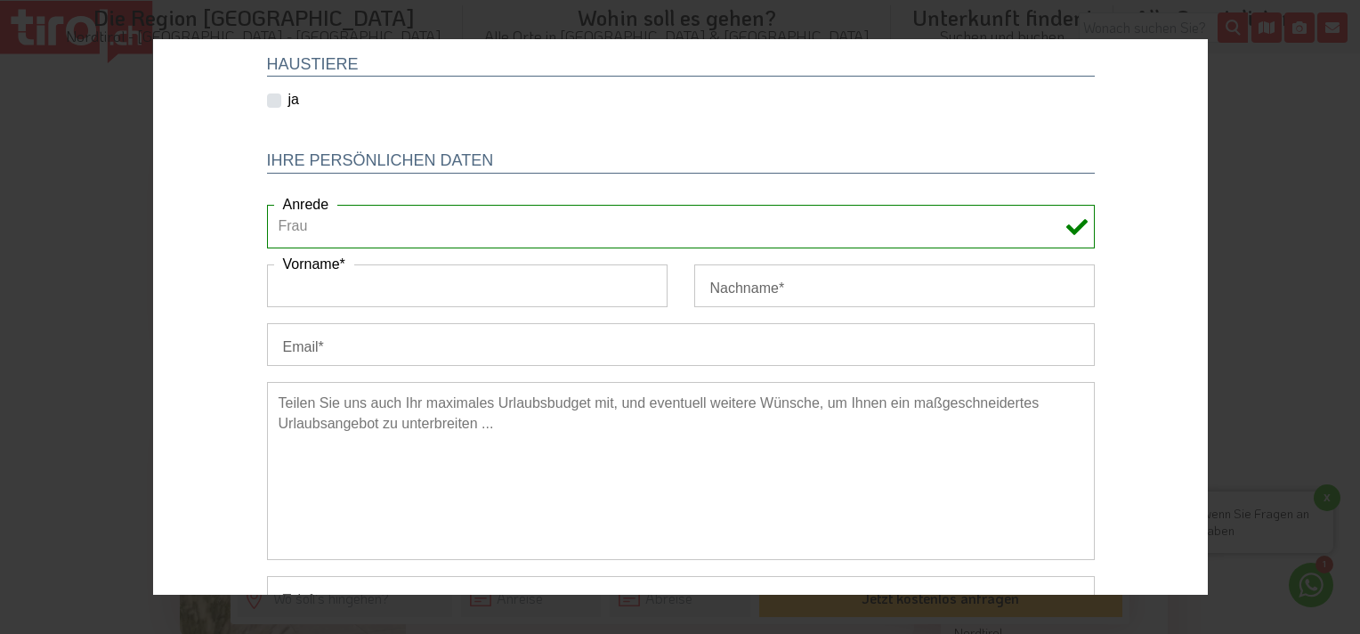
type input "s"
type input "Snéjana"
type input "Jenzer"
type input "[EMAIL_ADDRESS][DOMAIN_NAME]"
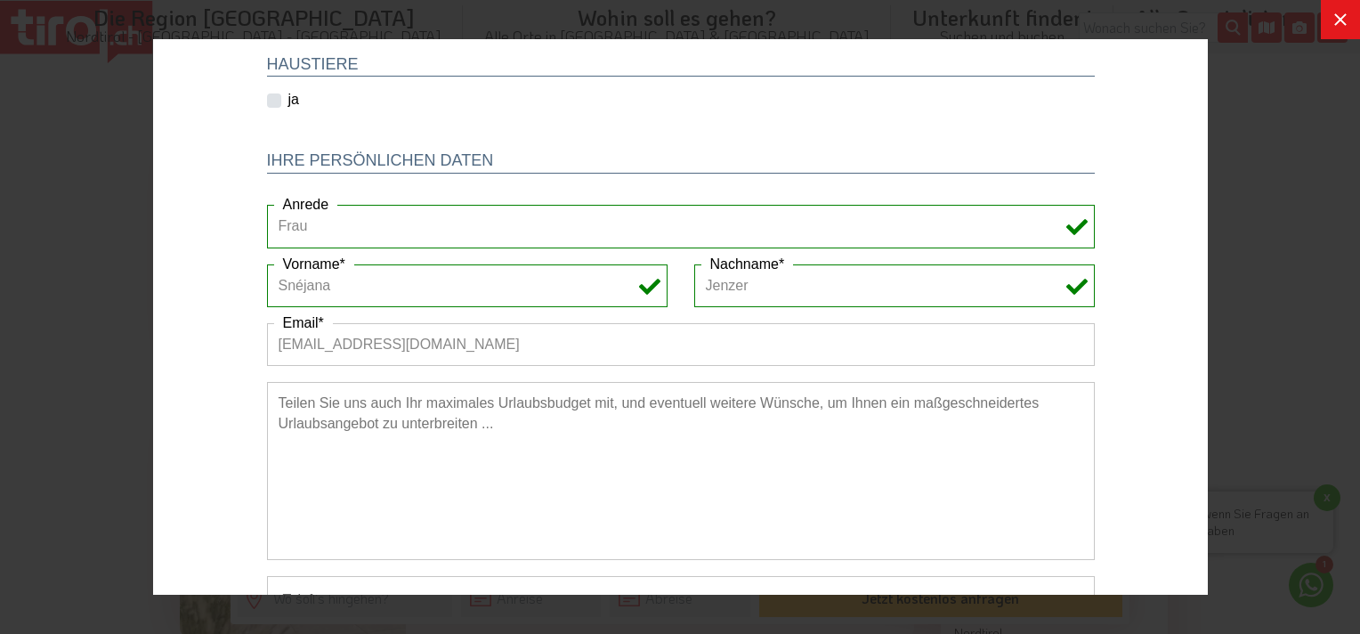
click at [396, 424] on textarea at bounding box center [680, 471] width 828 height 178
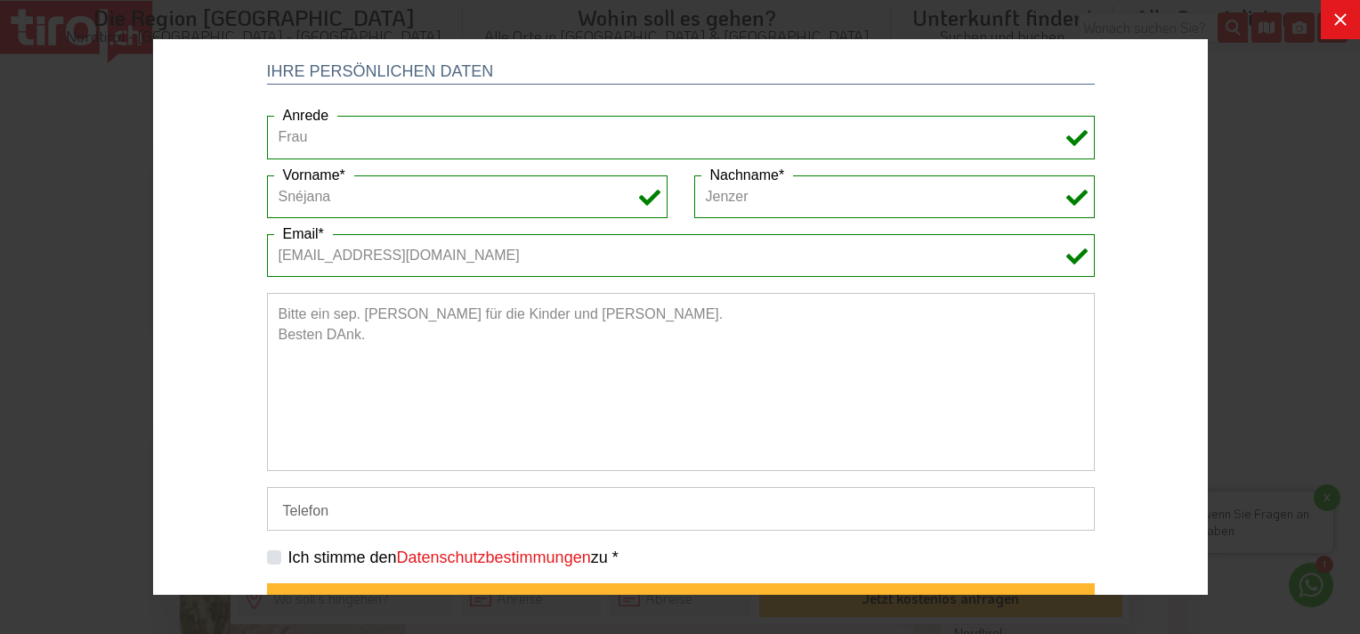
scroll to position [584, 0]
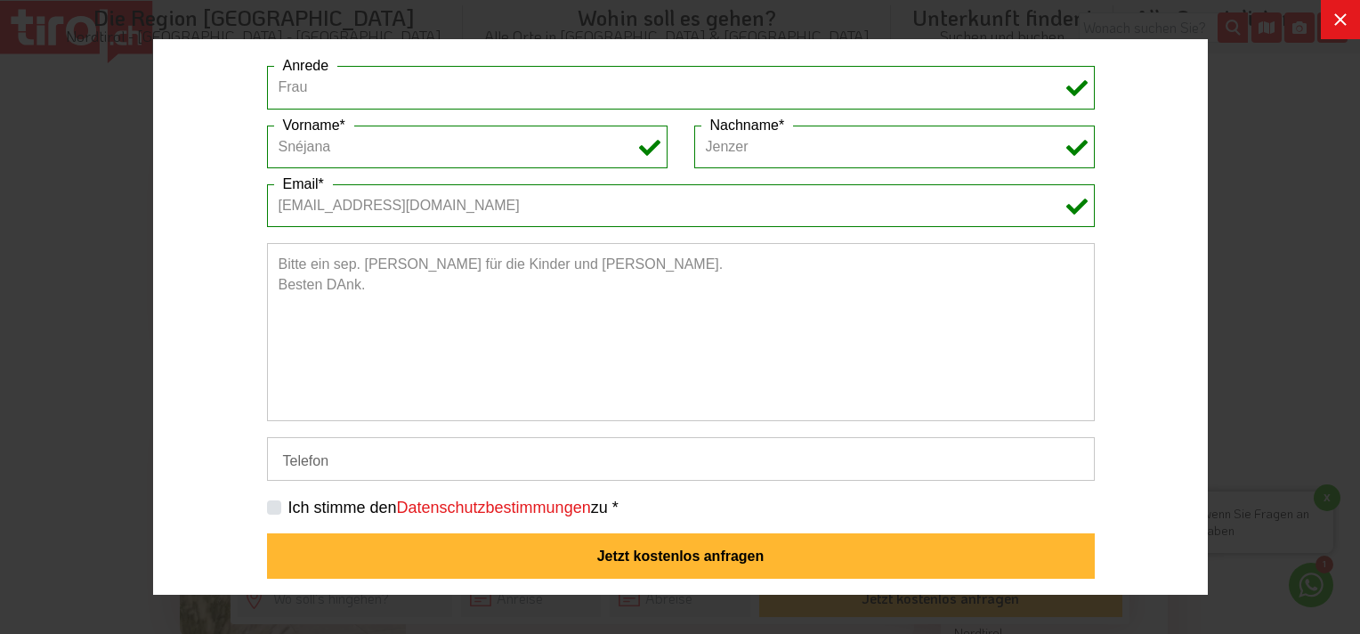
type textarea "Bitte ein sep. [PERSON_NAME] für die Kinder und [PERSON_NAME]. Besten DAnk."
click at [325, 498] on label "Ich stimme den Datenschutzbestimmungen zu *" at bounding box center [453, 508] width 330 height 22
click at [325, 501] on input "Ich stimme den Datenschutzbestimmungen zu *" at bounding box center [684, 507] width 828 height 12
checkbox input "true"
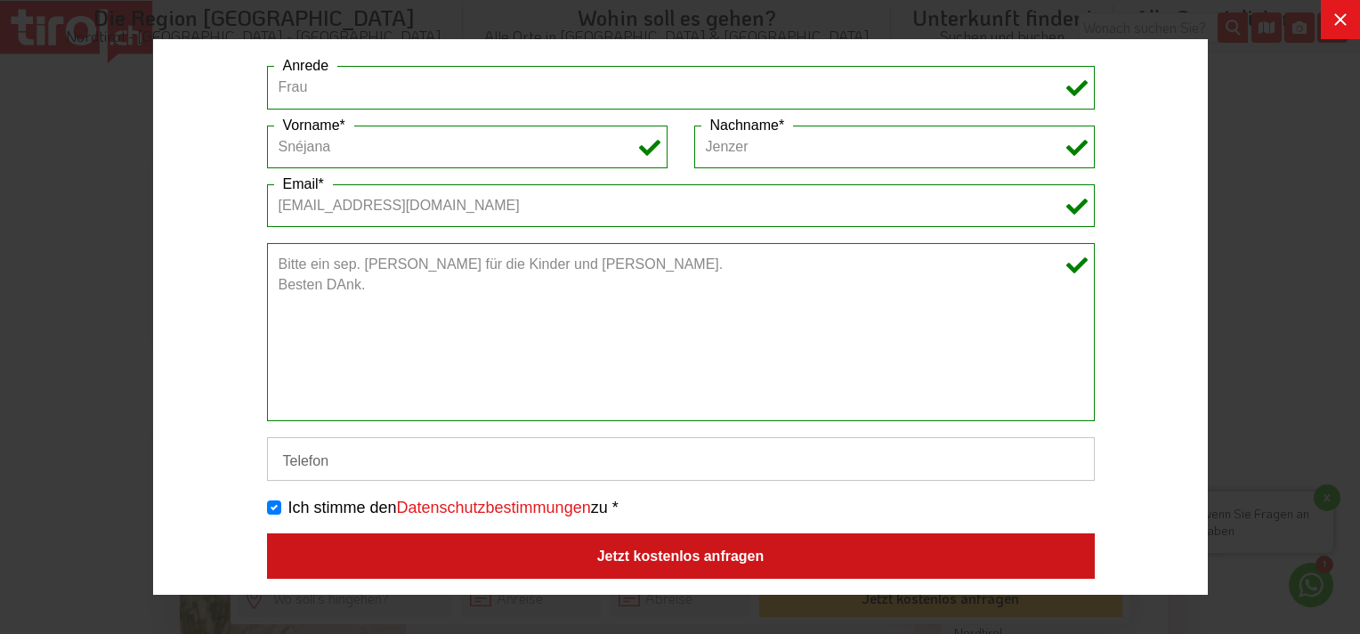
click at [632, 541] on button "Jetzt kostenlos anfragen" at bounding box center [680, 556] width 828 height 46
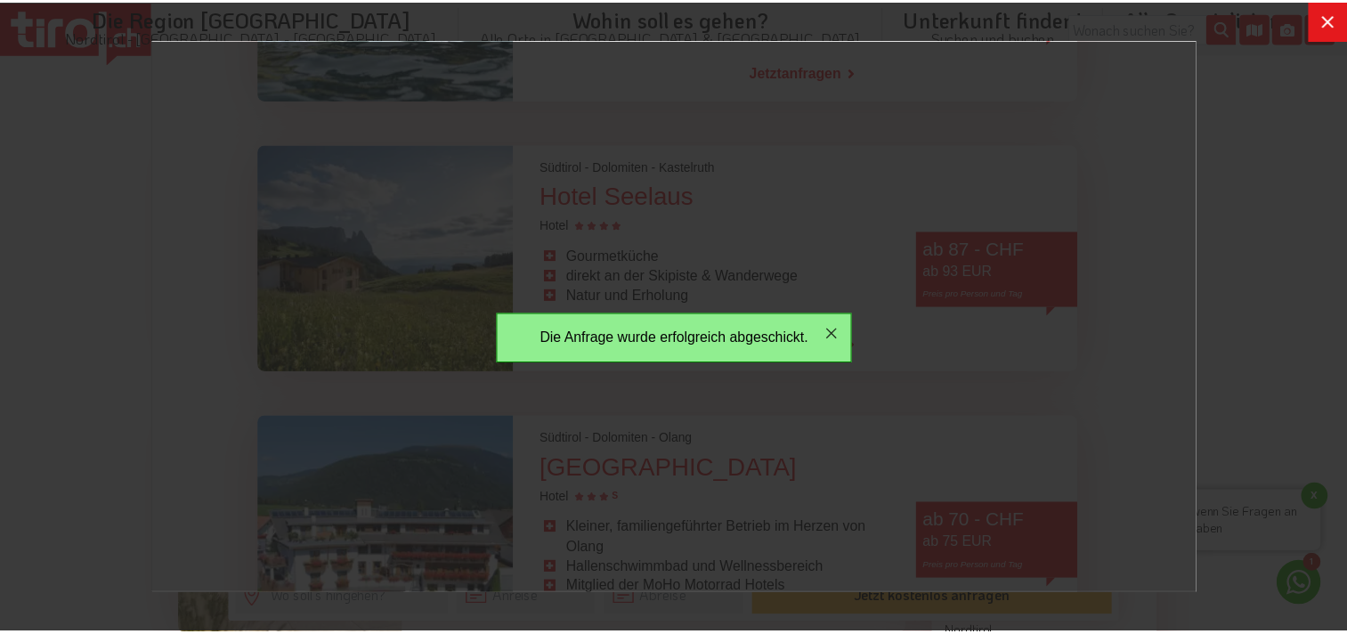
scroll to position [0, 0]
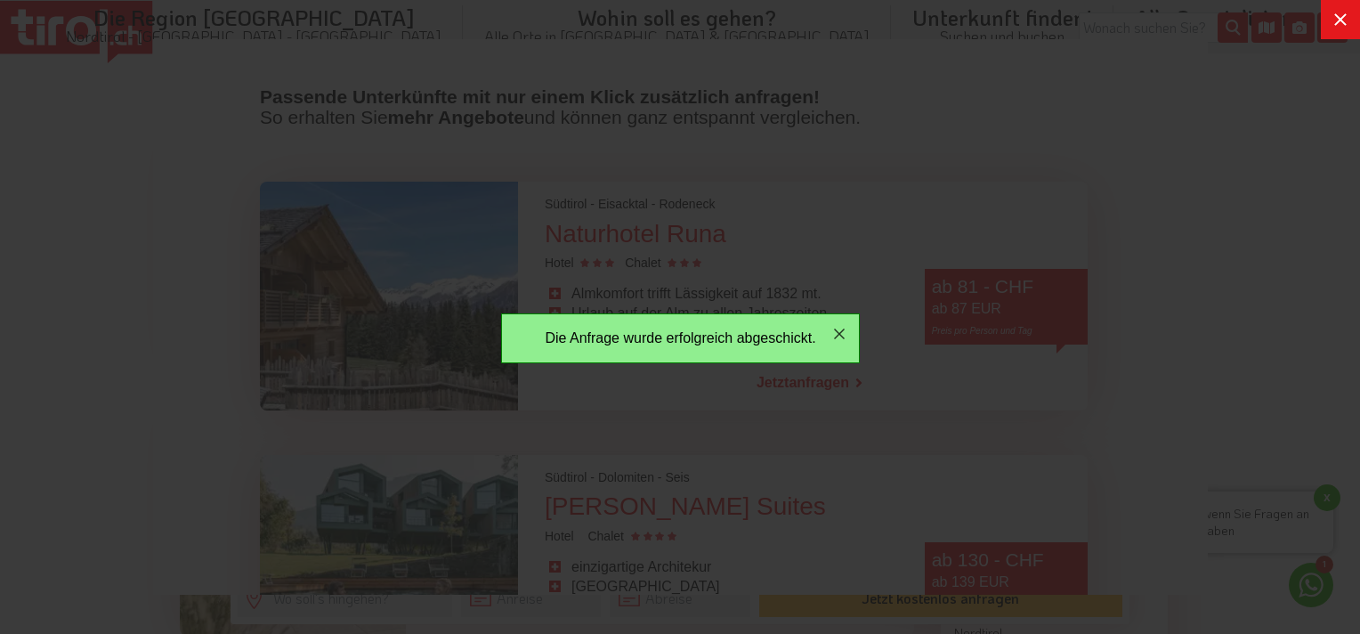
click at [74, 246] on div at bounding box center [680, 317] width 1360 height 634
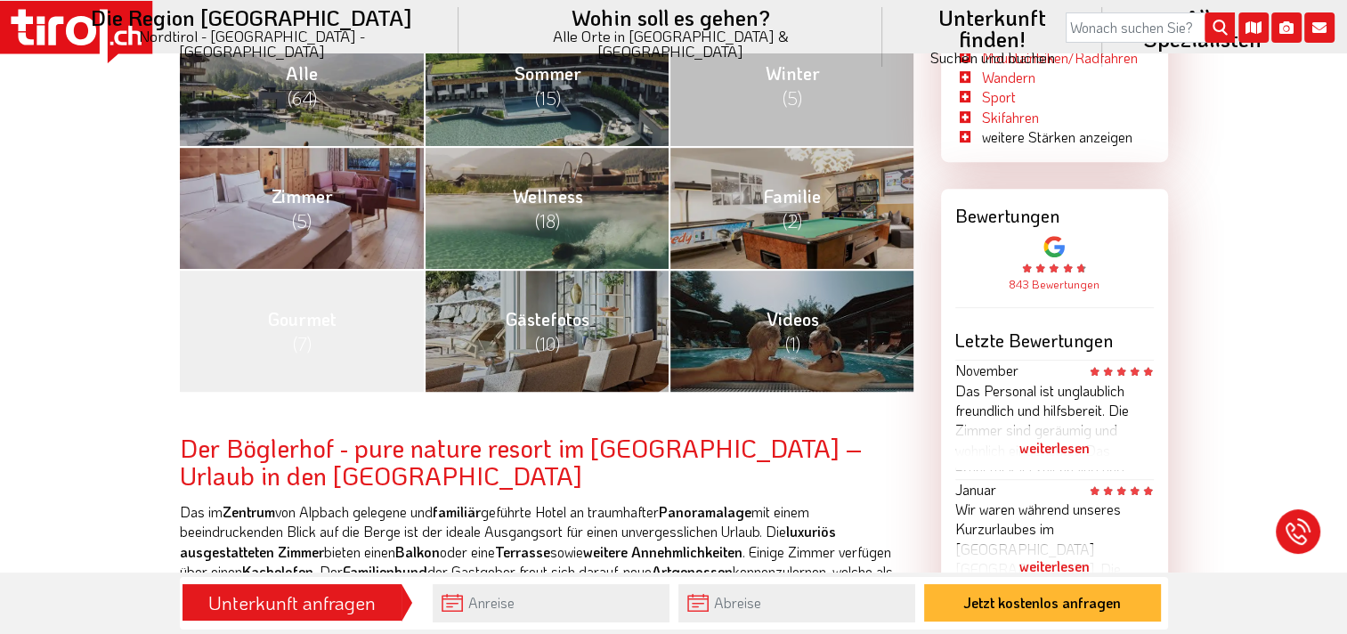
scroll to position [534, 0]
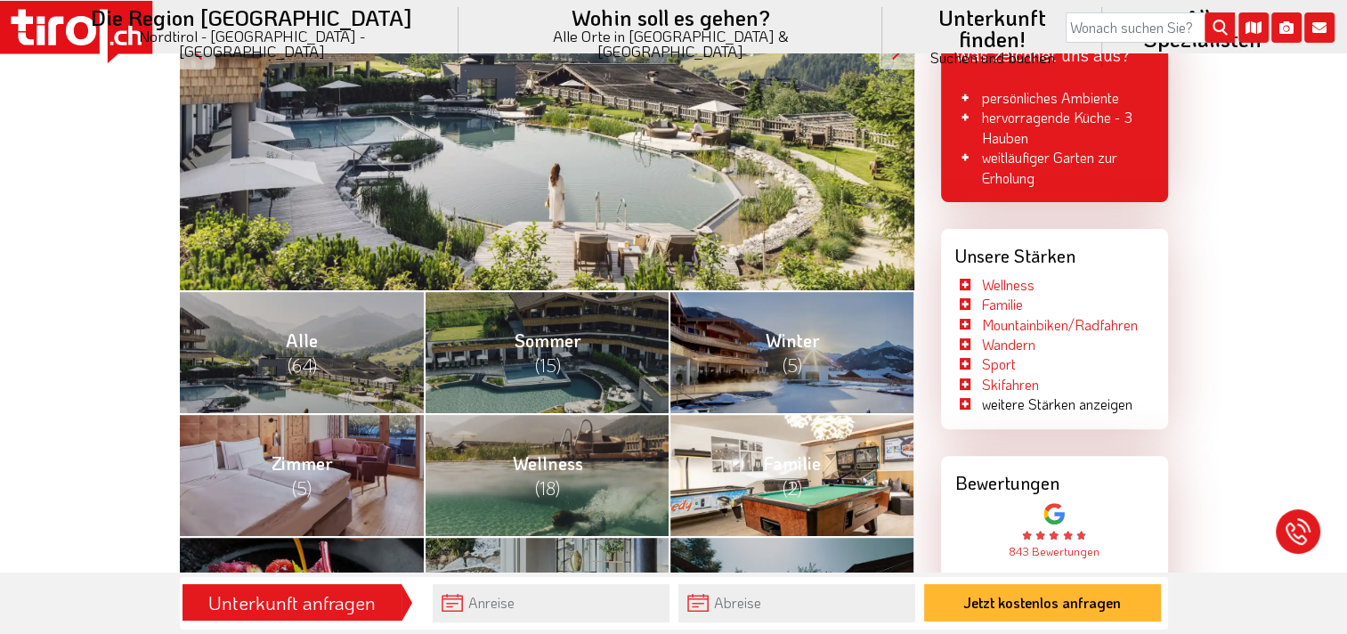
click at [729, 472] on link "Familie (2)" at bounding box center [791, 474] width 245 height 123
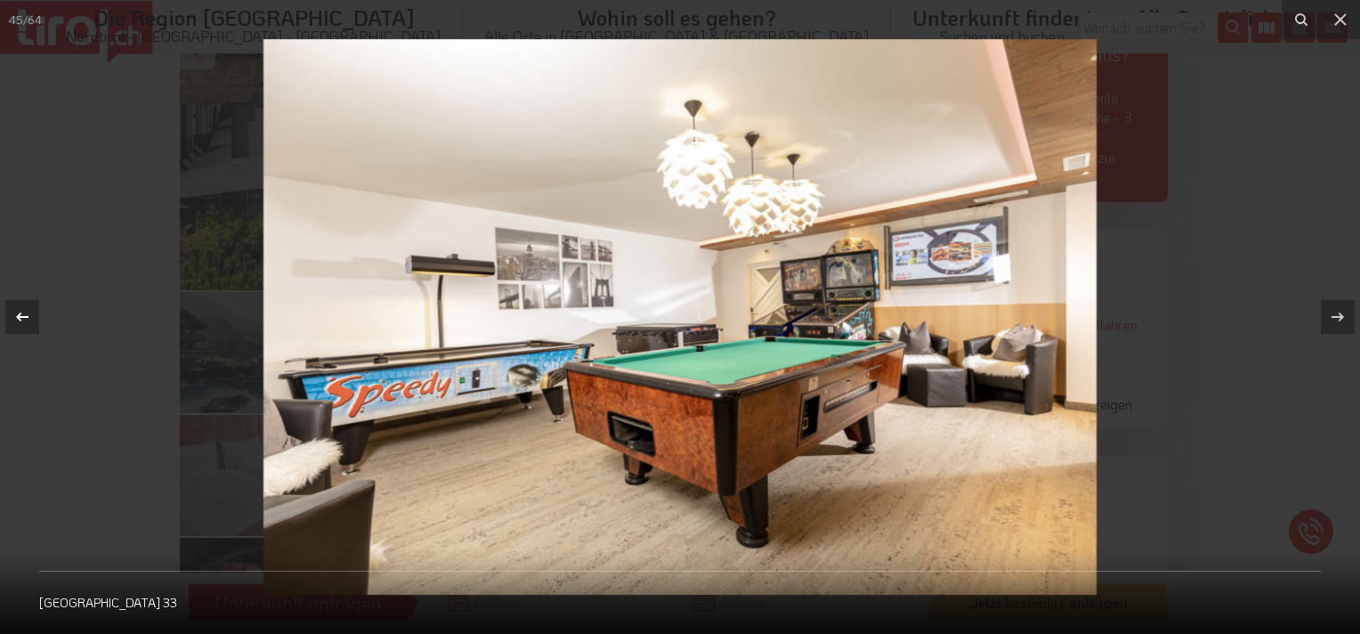
click at [37, 321] on button at bounding box center [31, 316] width 62 height 89
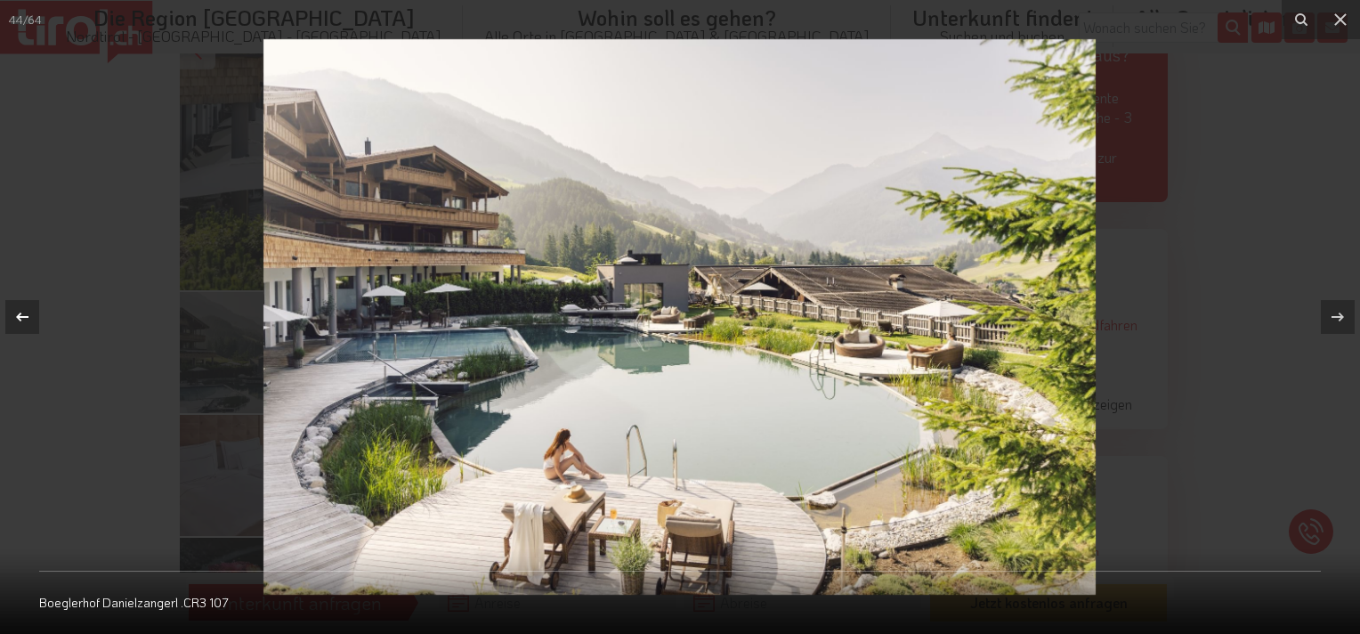
click at [32, 324] on icon at bounding box center [22, 316] width 21 height 21
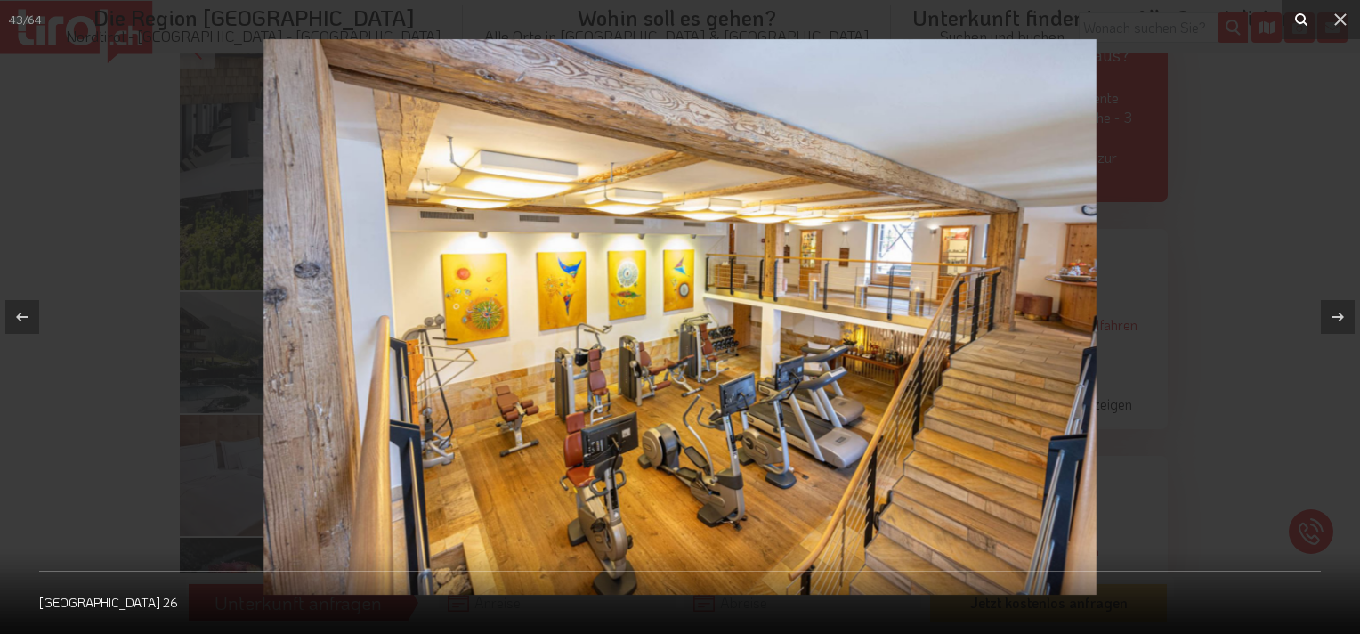
click at [1336, 19] on icon at bounding box center [1340, 19] width 21 height 21
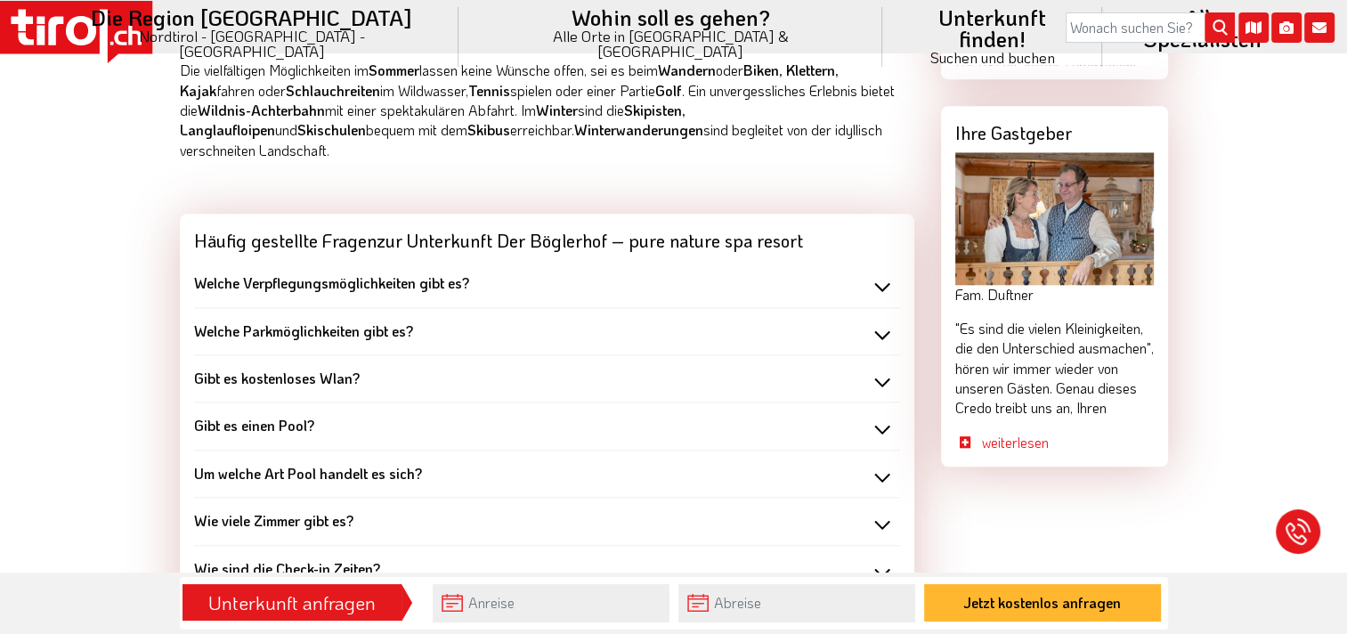
scroll to position [1514, 0]
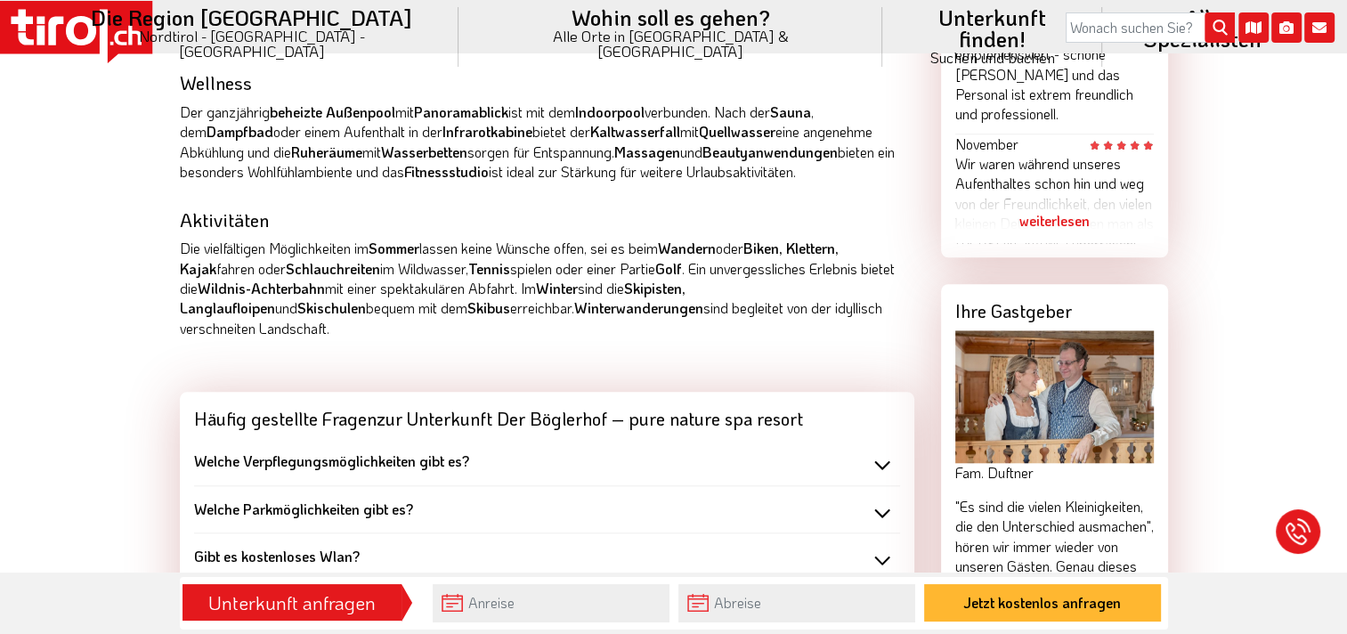
click at [0, 277] on div "Hotels Nordtirol Hotels Alpbachtal & Tiroler Seenland Hotels Alpbach Der Bögler…" at bounding box center [673, 497] width 1347 height 3661
drag, startPoint x: 82, startPoint y: 119, endPoint x: 235, endPoint y: 134, distance: 153.8
click at [235, 134] on div "Hotels Nordtirol Hotels Alpbachtal & Tiroler Seenland Hotels Alpbach Der Bögler…" at bounding box center [673, 497] width 1347 height 3661
